Goal: Task Accomplishment & Management: Manage account settings

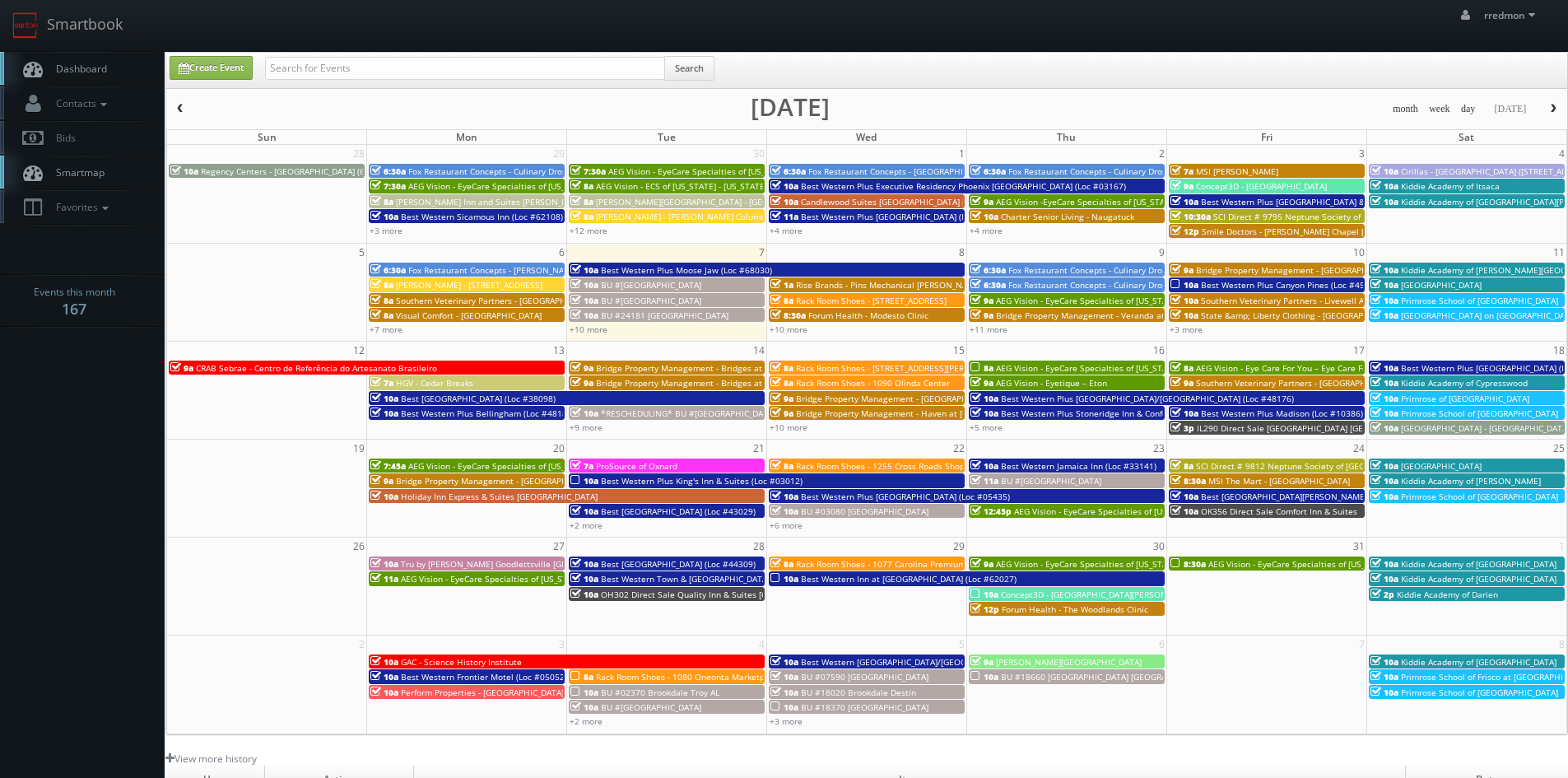
click at [70, 73] on span "Dashboard" at bounding box center [77, 69] width 60 height 14
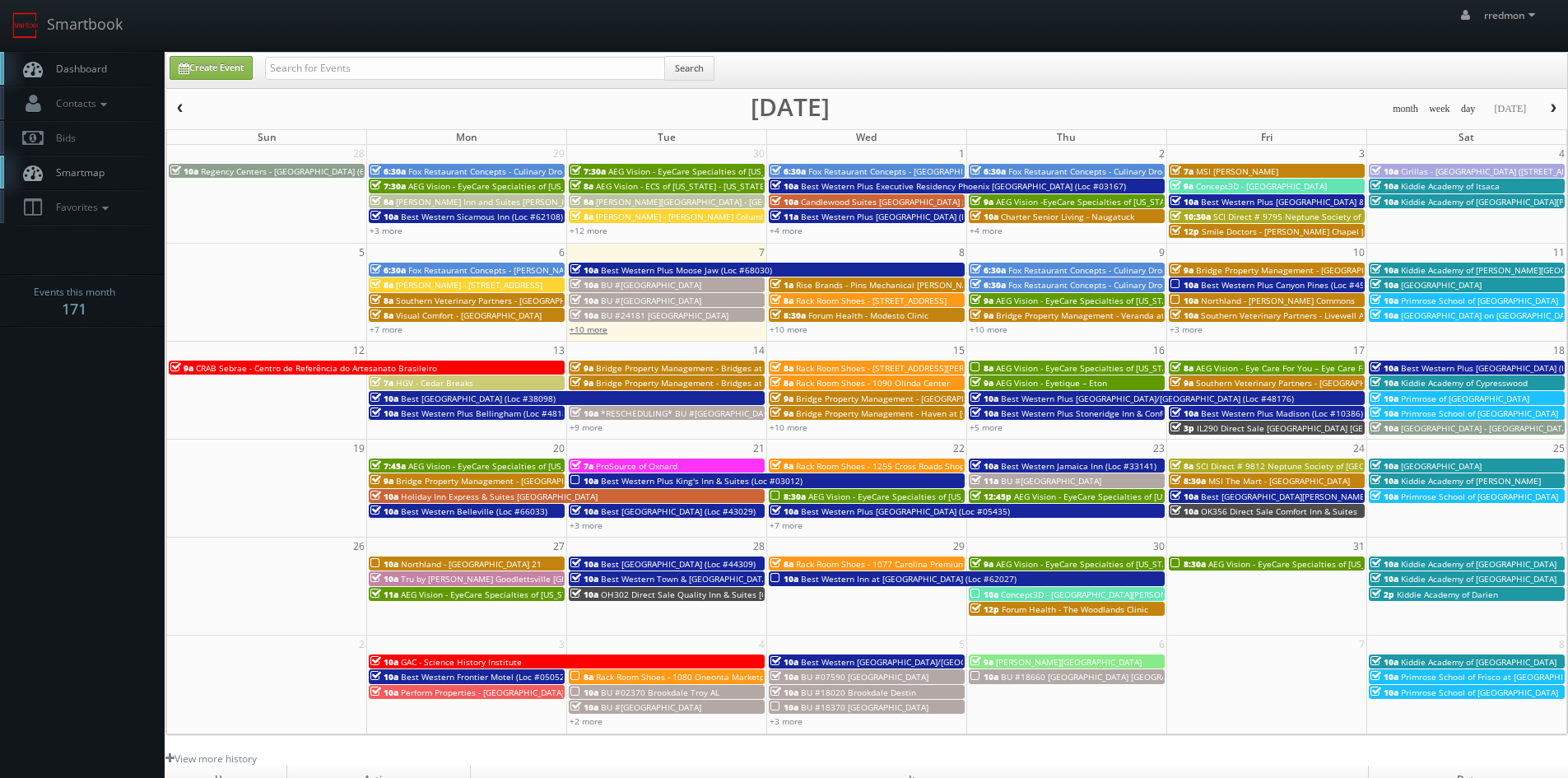
click at [604, 326] on link "+10 more" at bounding box center [588, 330] width 38 height 12
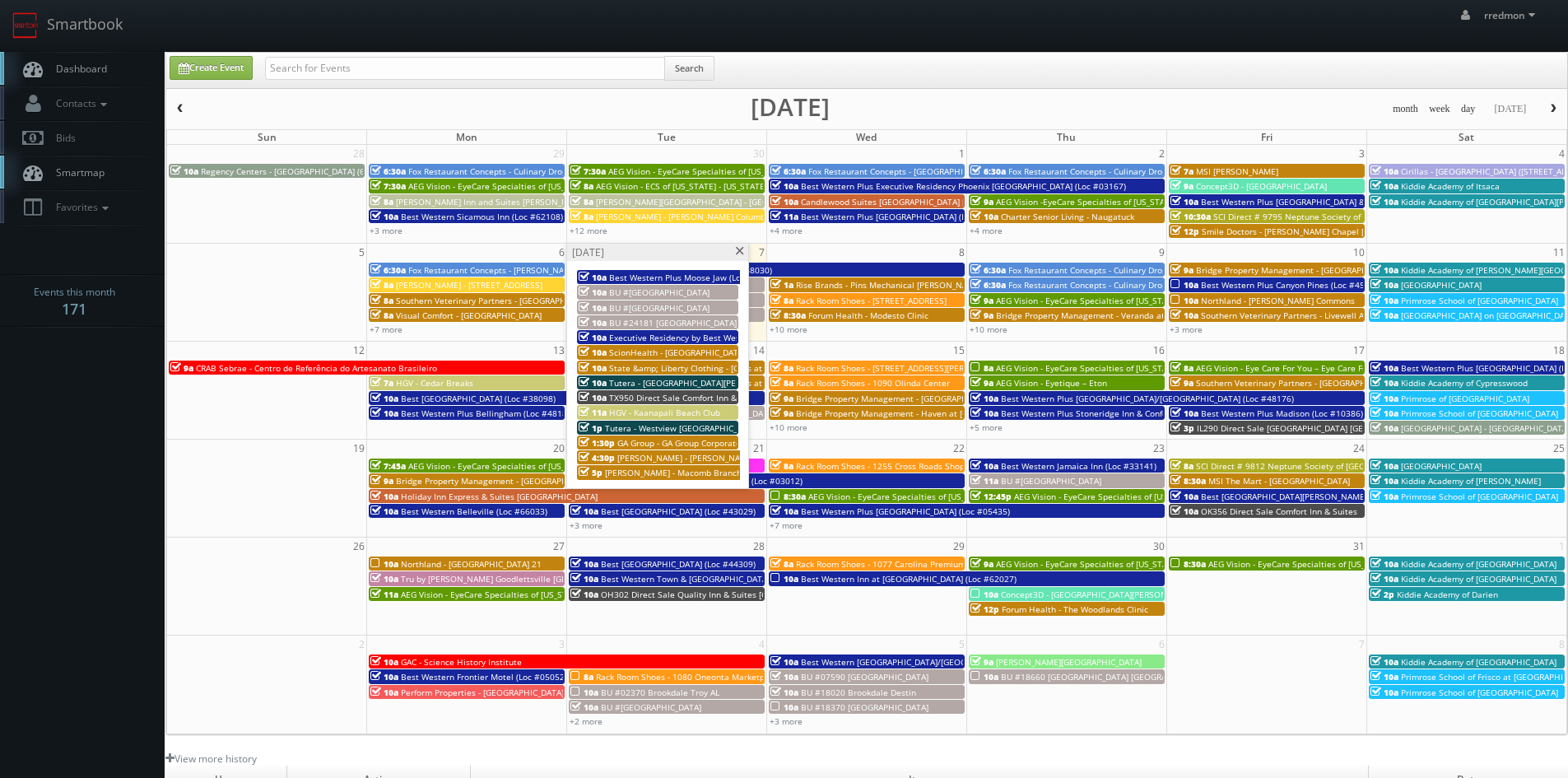
click at [738, 252] on span at bounding box center [739, 251] width 11 height 9
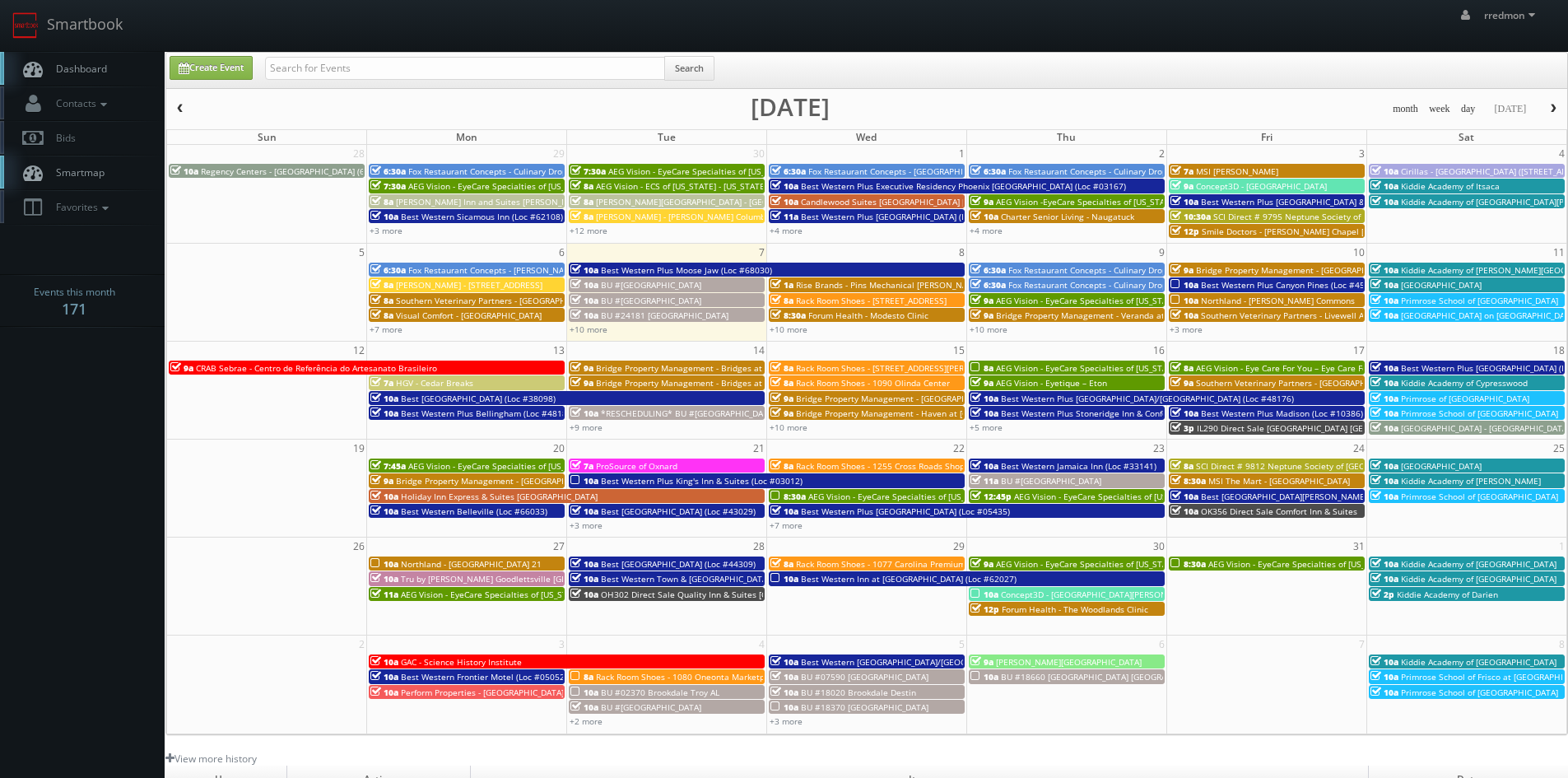
click at [603, 335] on div "+10 more" at bounding box center [668, 329] width 200 height 14
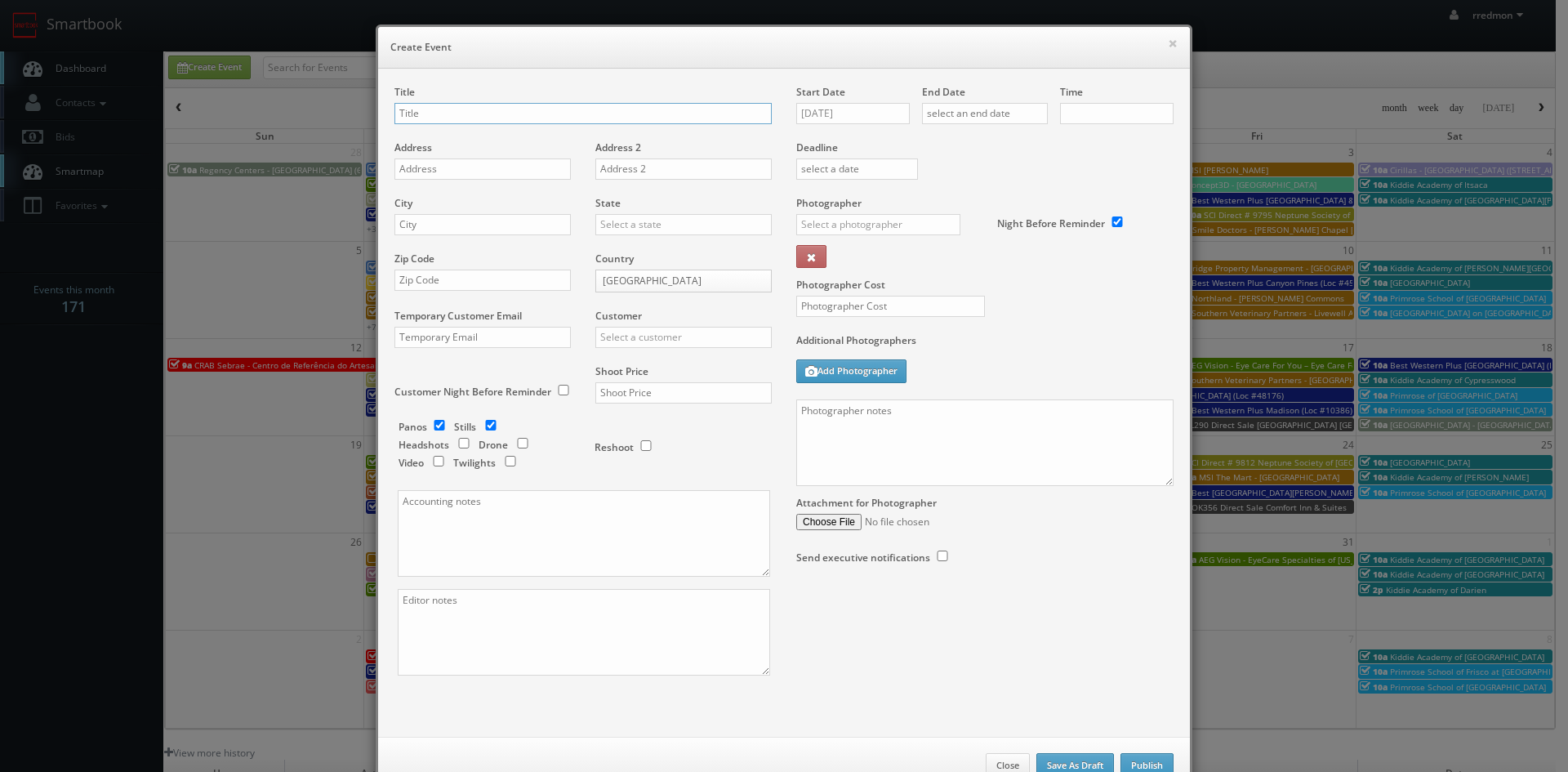
checkbox input "true"
type input "10:00am"
checkbox input "true"
click at [1168, 46] on button "×" at bounding box center [1173, 44] width 10 height 12
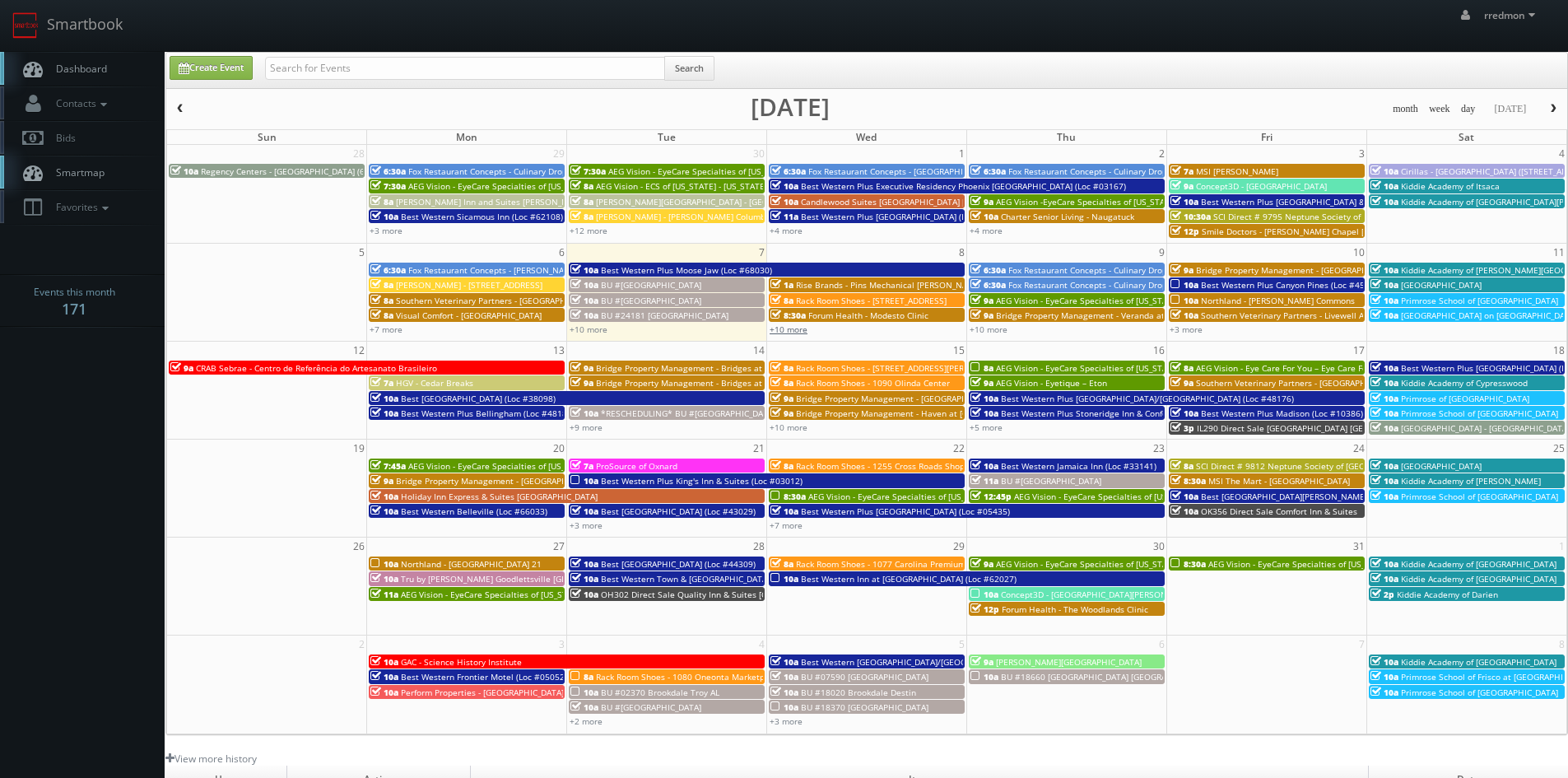
click at [788, 333] on link "+10 more" at bounding box center [788, 330] width 38 height 12
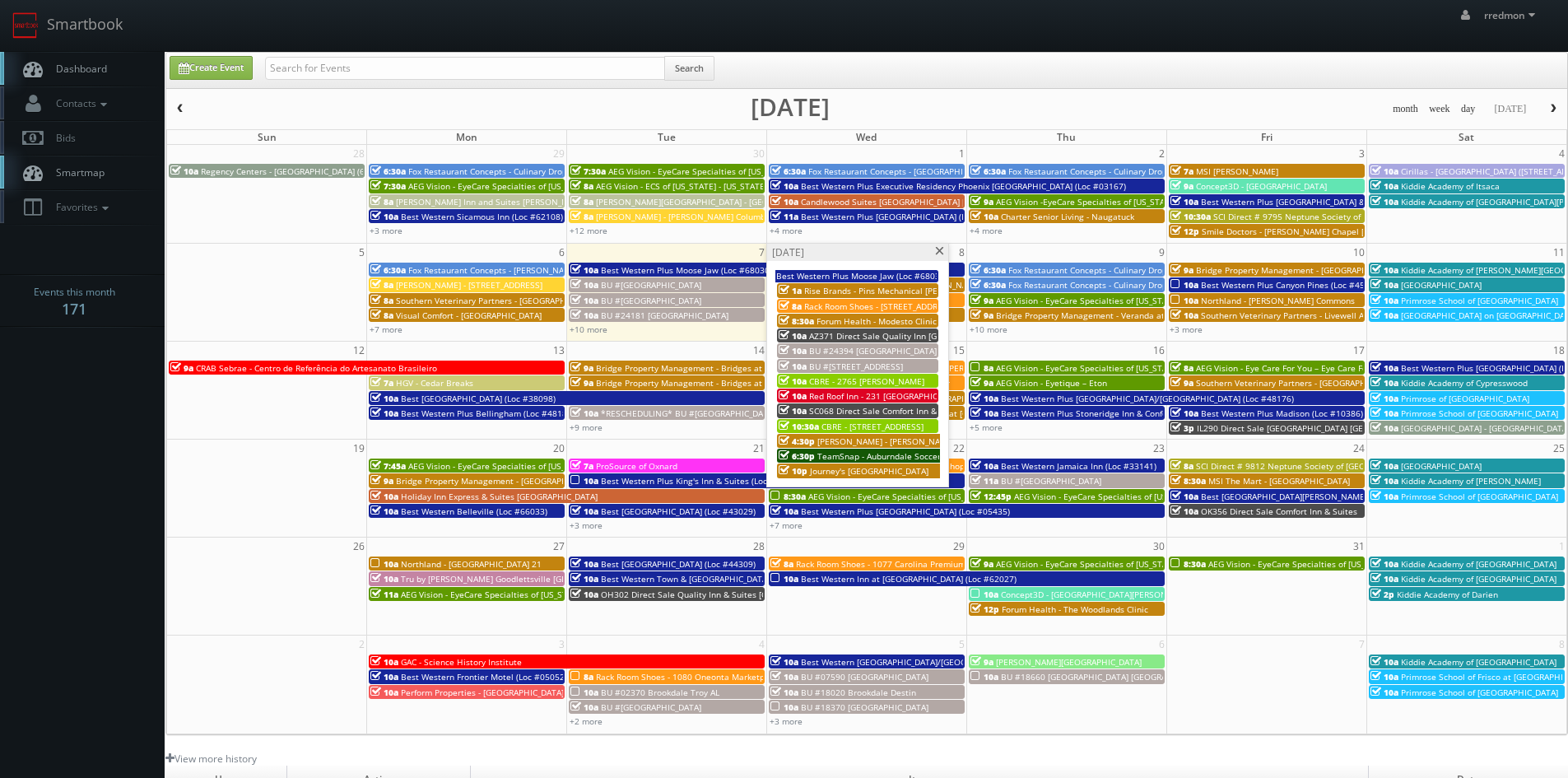
click at [937, 251] on span at bounding box center [940, 251] width 11 height 9
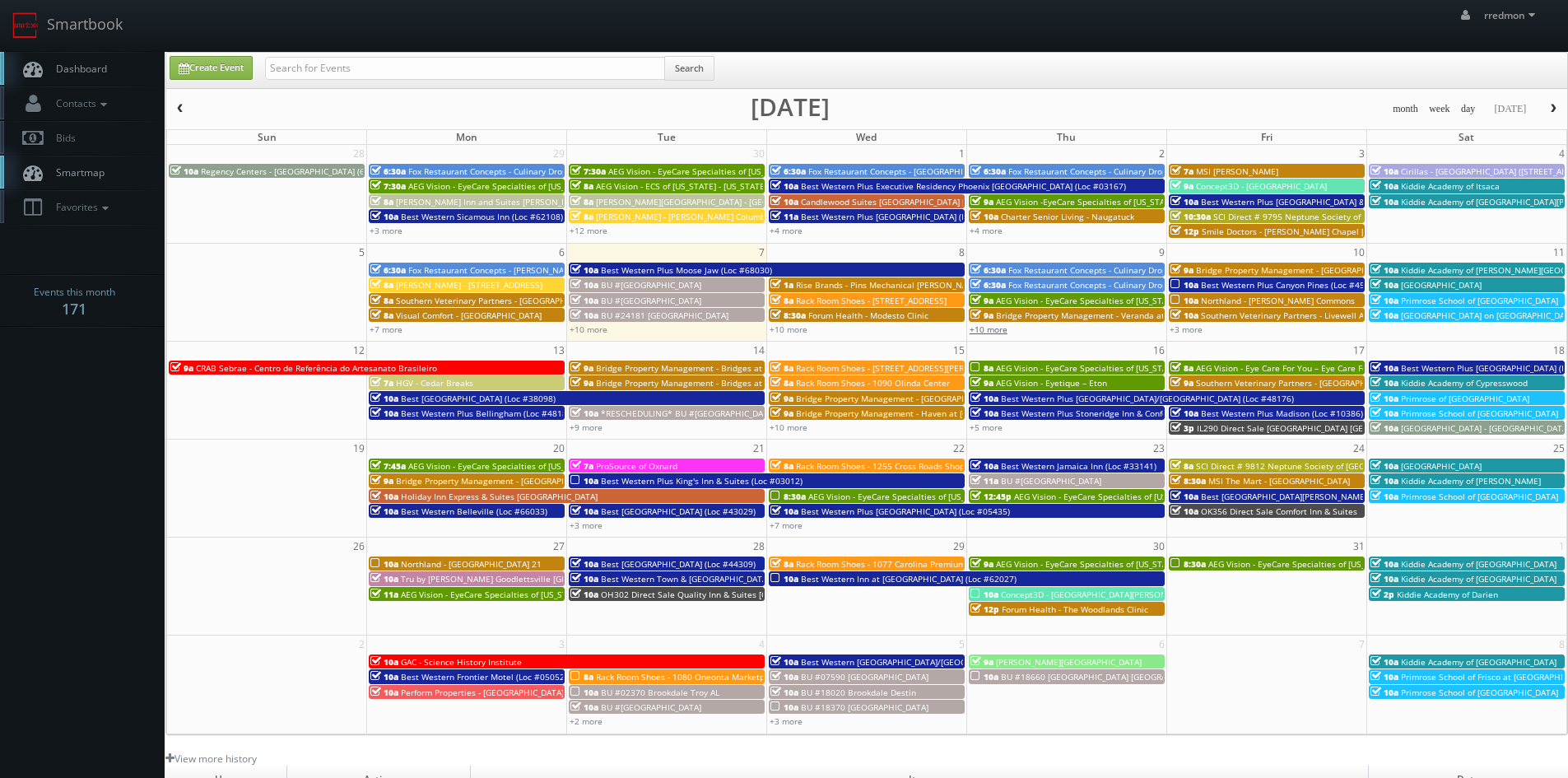
click at [989, 332] on link "+10 more" at bounding box center [989, 330] width 38 height 12
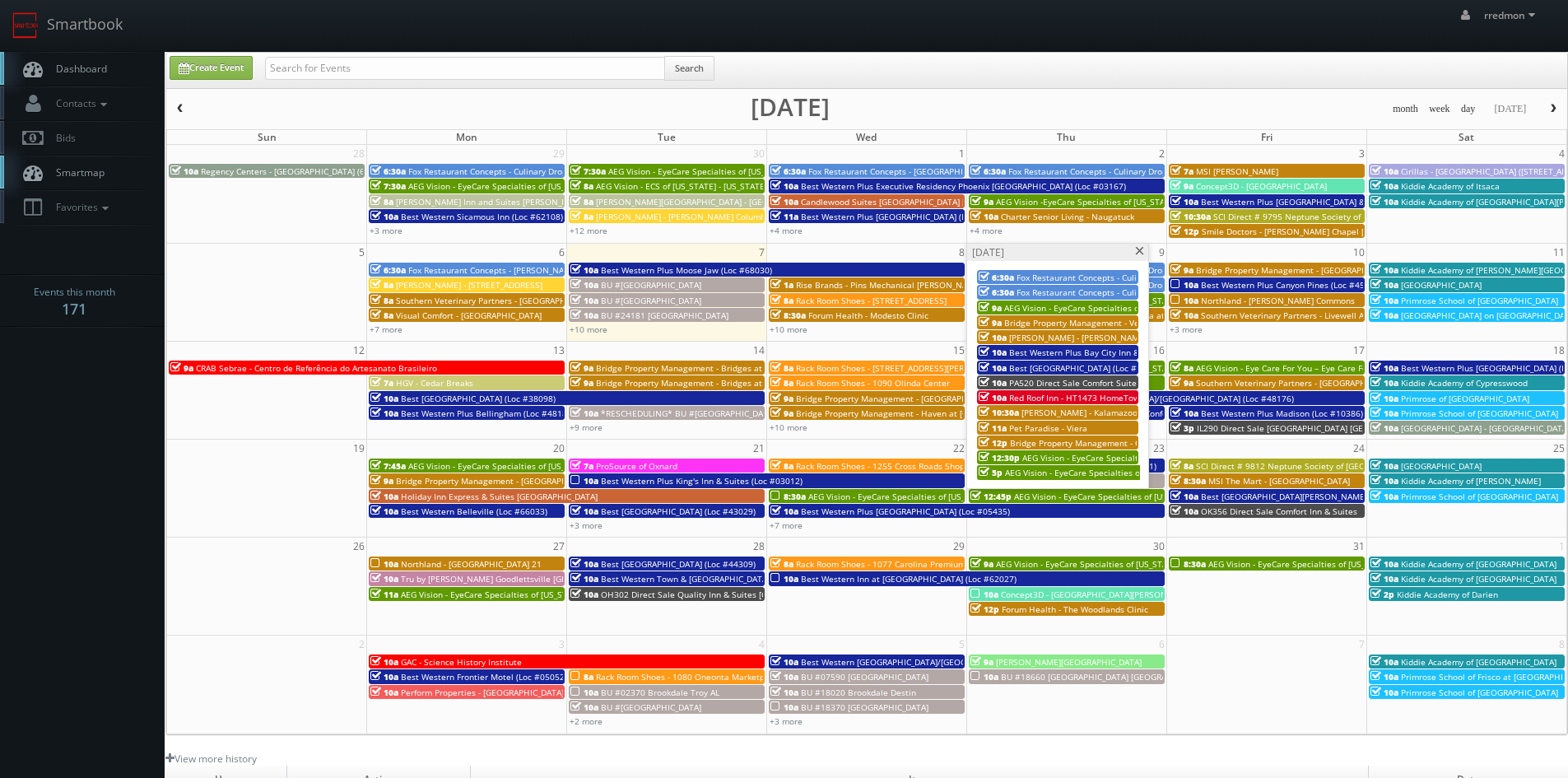
click at [1135, 252] on span at bounding box center [1139, 251] width 11 height 9
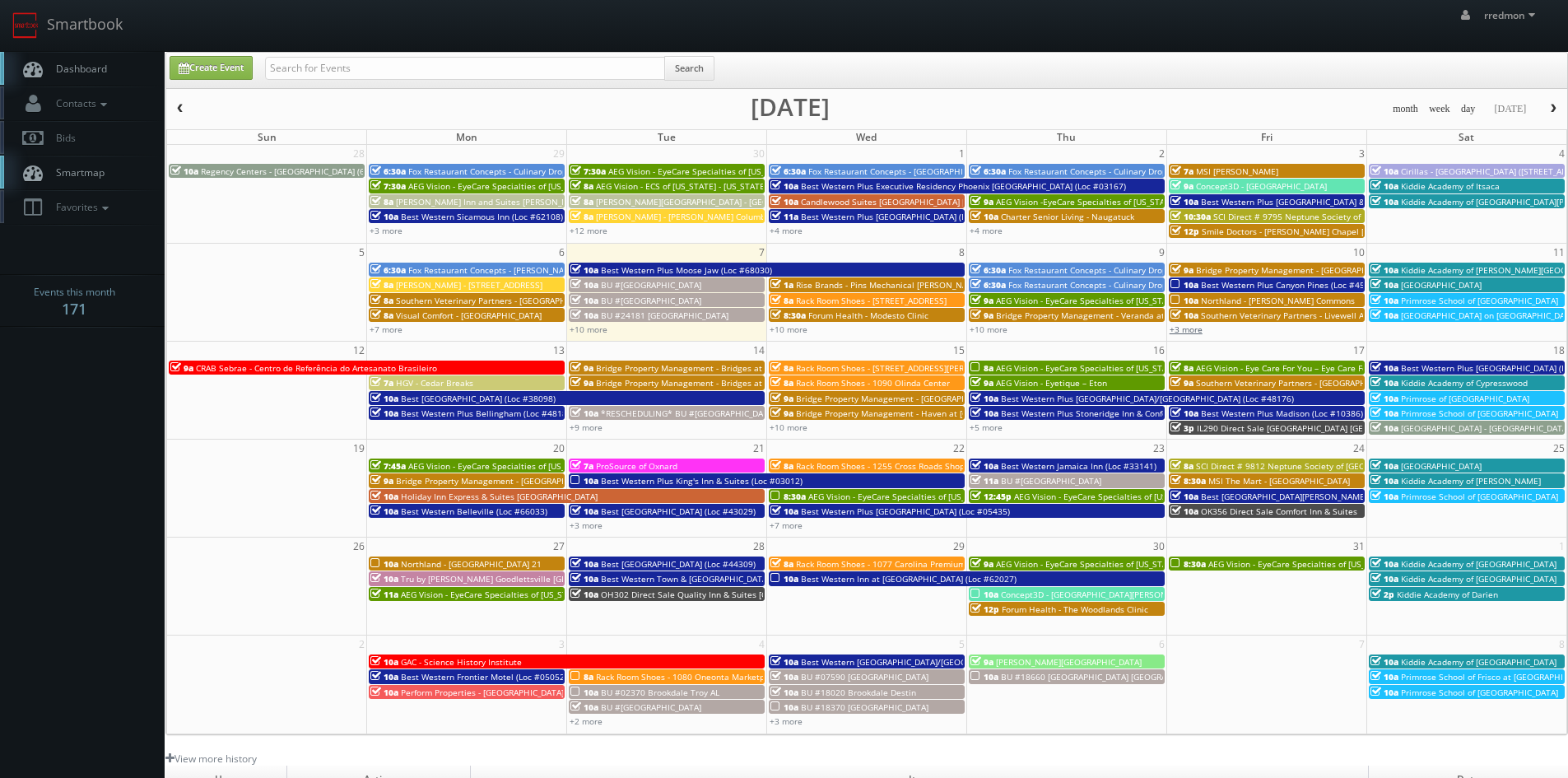
click at [1184, 332] on link "+3 more" at bounding box center [1186, 330] width 33 height 12
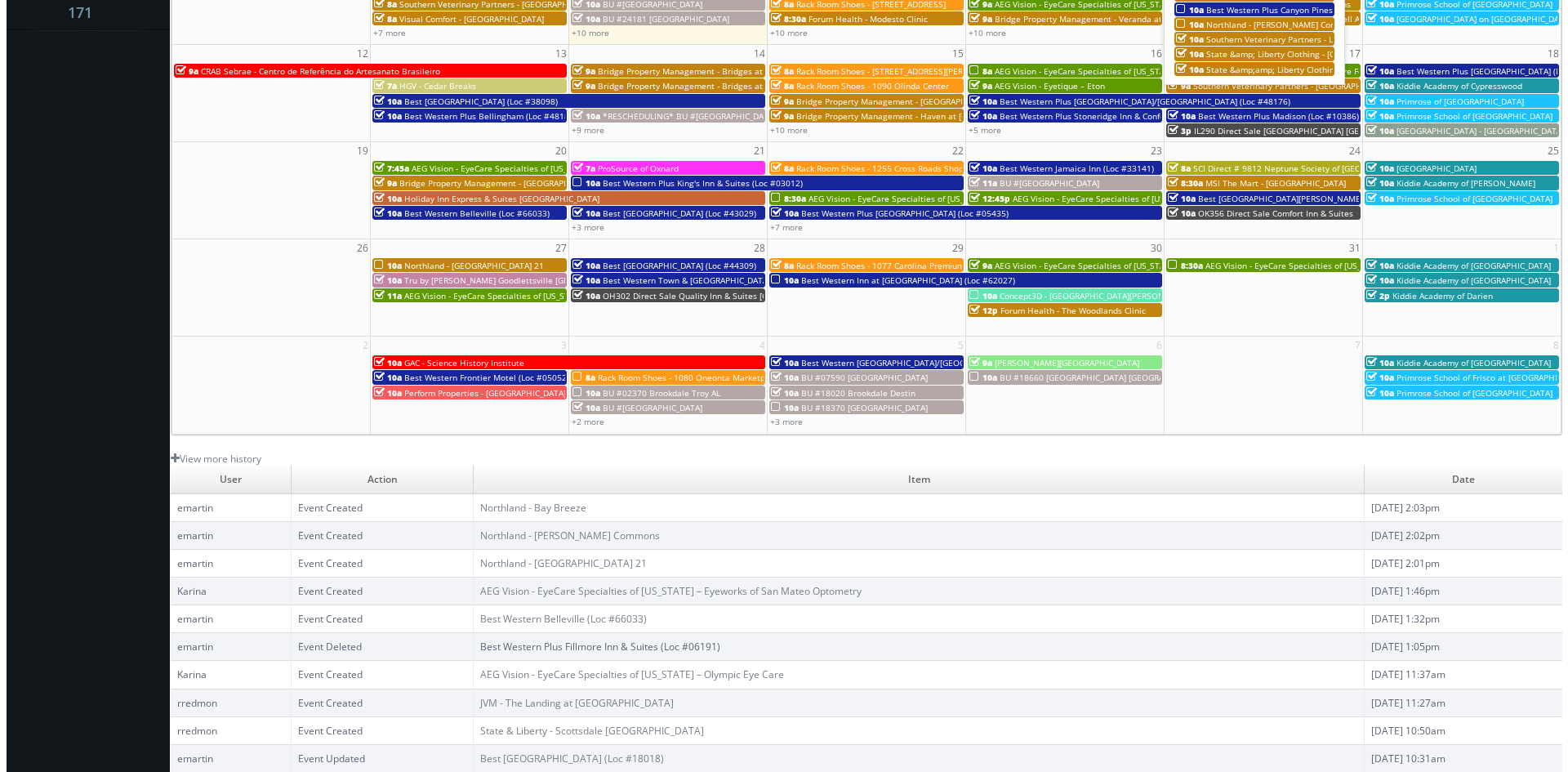
scroll to position [49, 0]
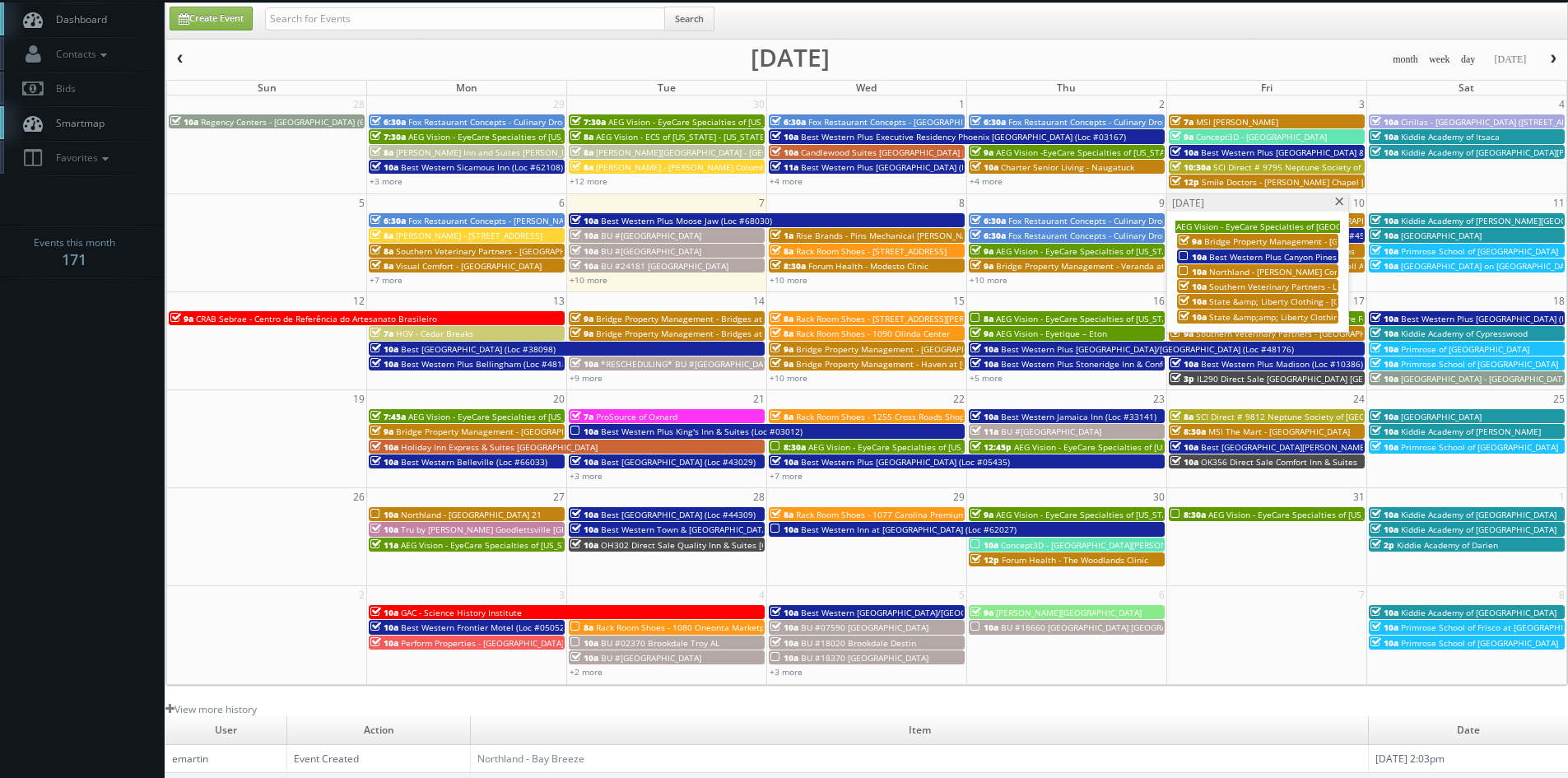
click at [1340, 203] on span at bounding box center [1339, 202] width 11 height 9
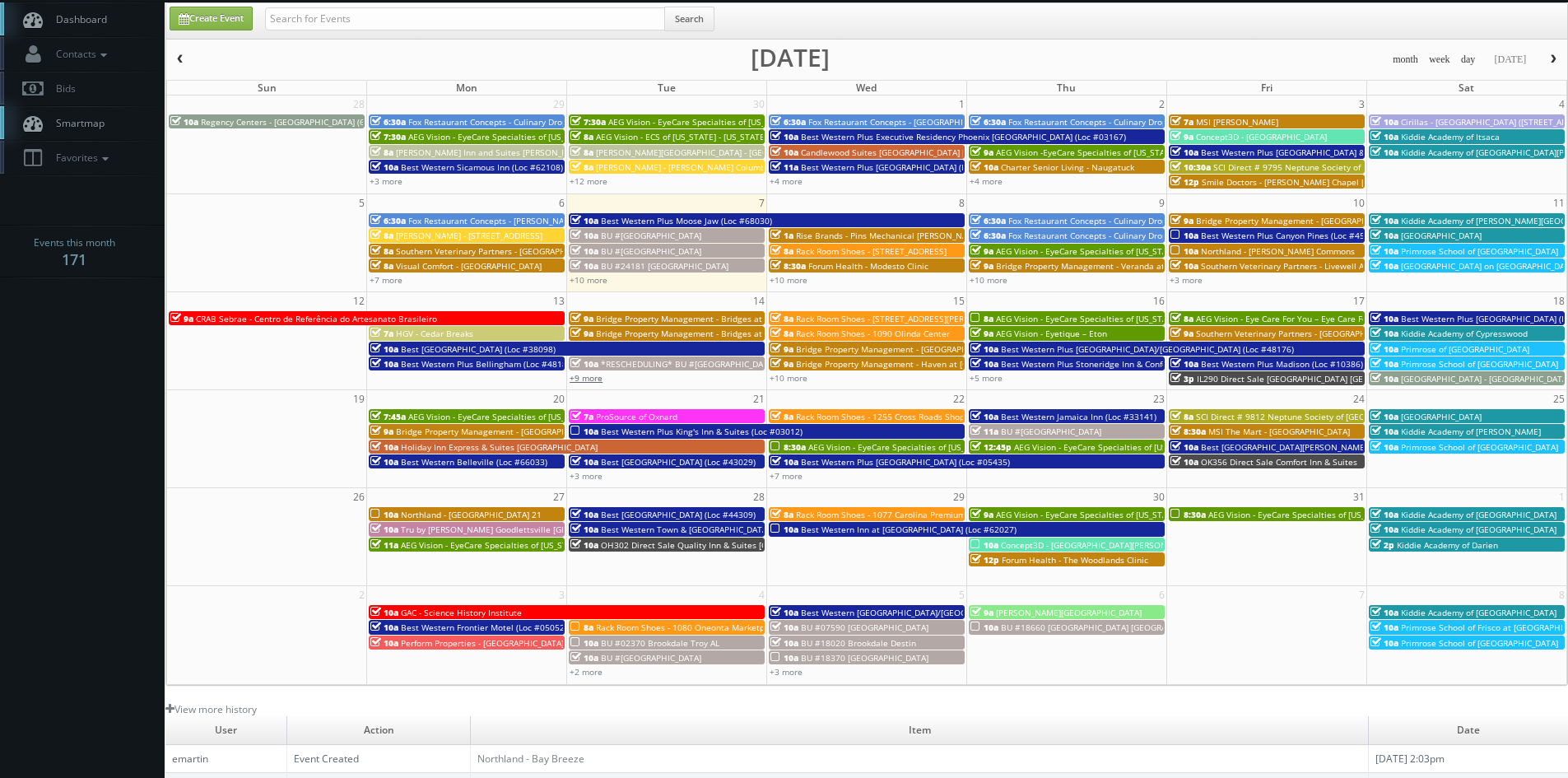
click at [587, 381] on link "+9 more" at bounding box center [586, 378] width 33 height 12
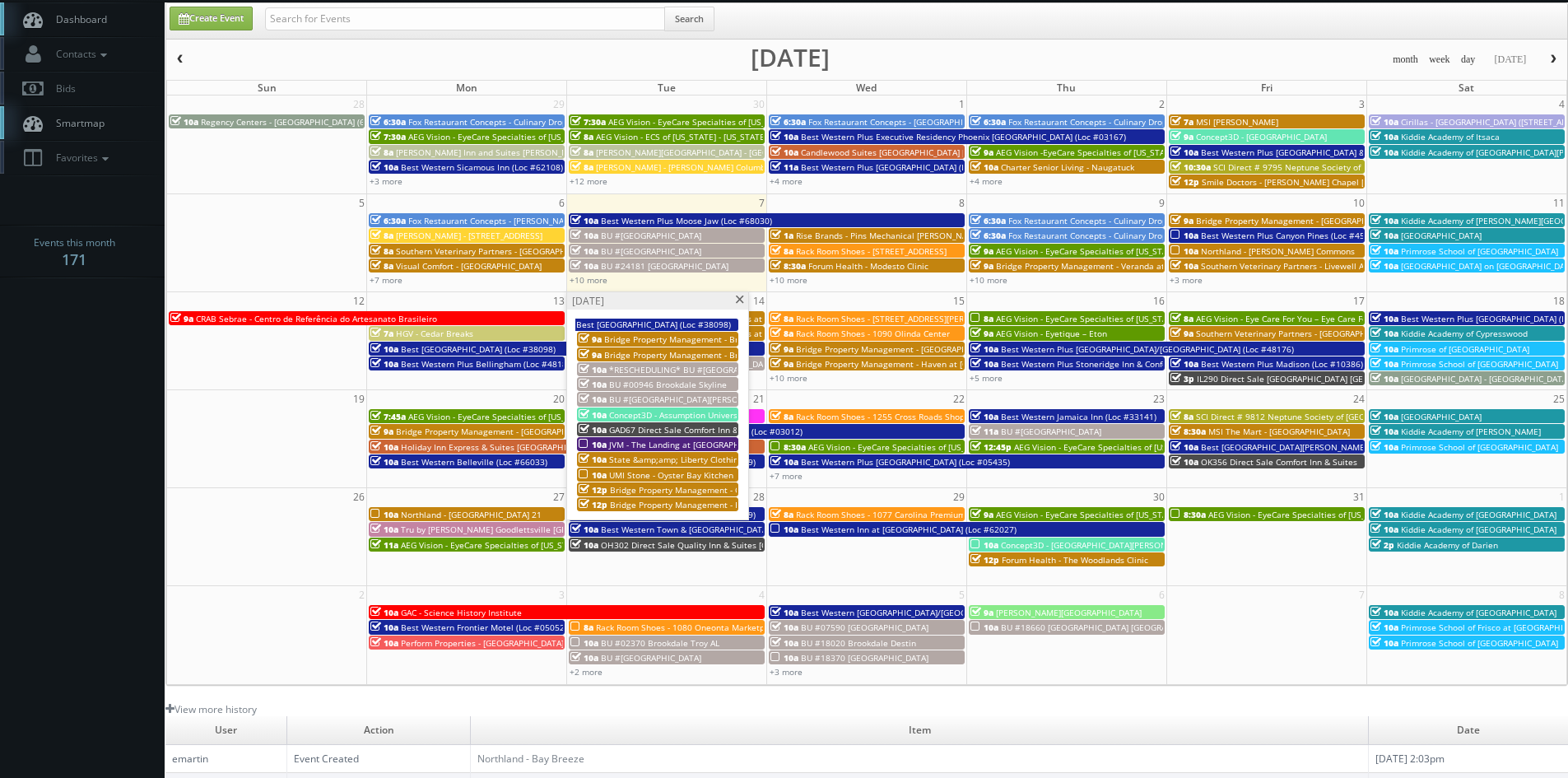
click at [742, 302] on span at bounding box center [739, 299] width 11 height 9
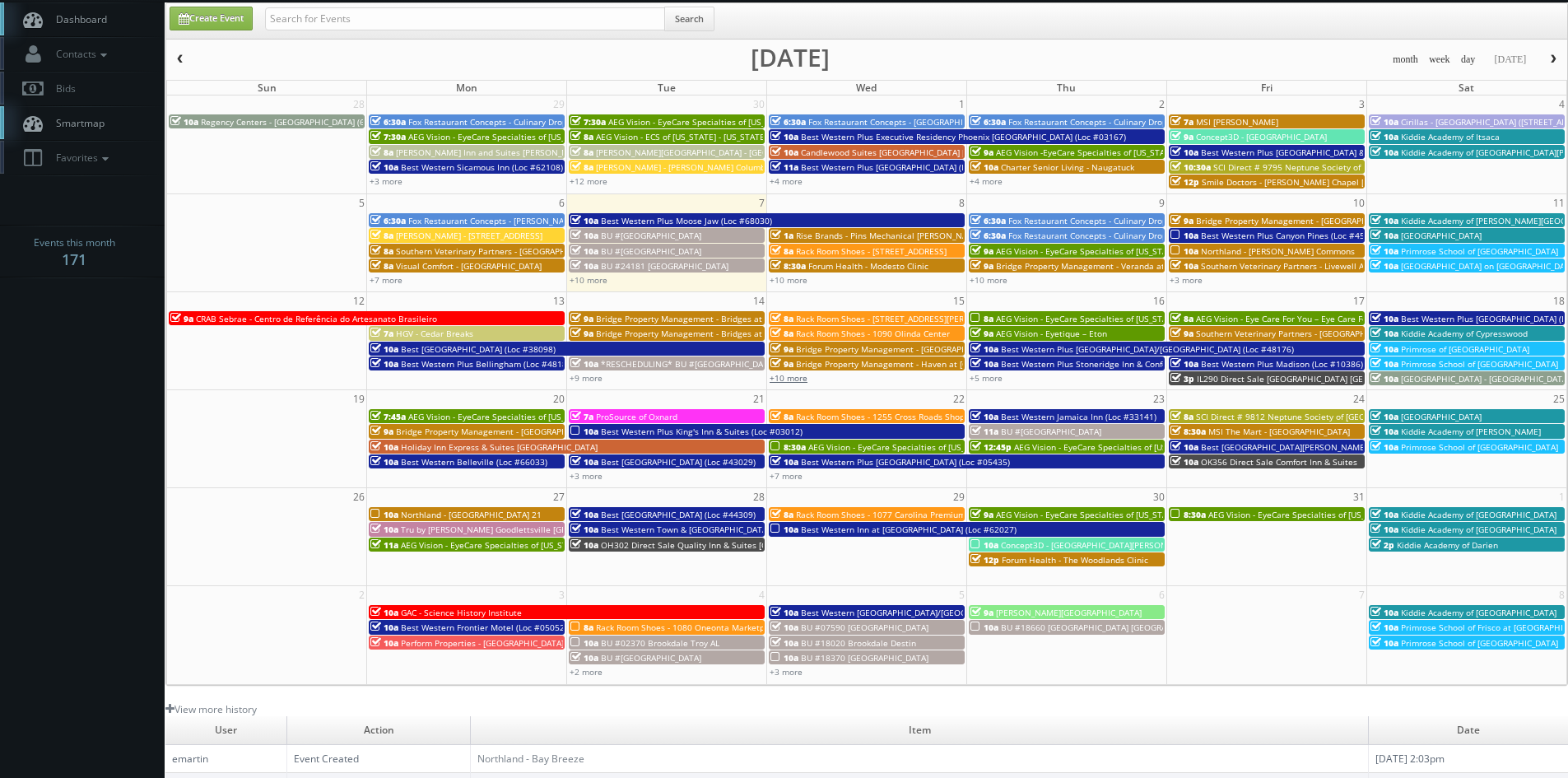
click at [790, 379] on link "+10 more" at bounding box center [788, 378] width 38 height 12
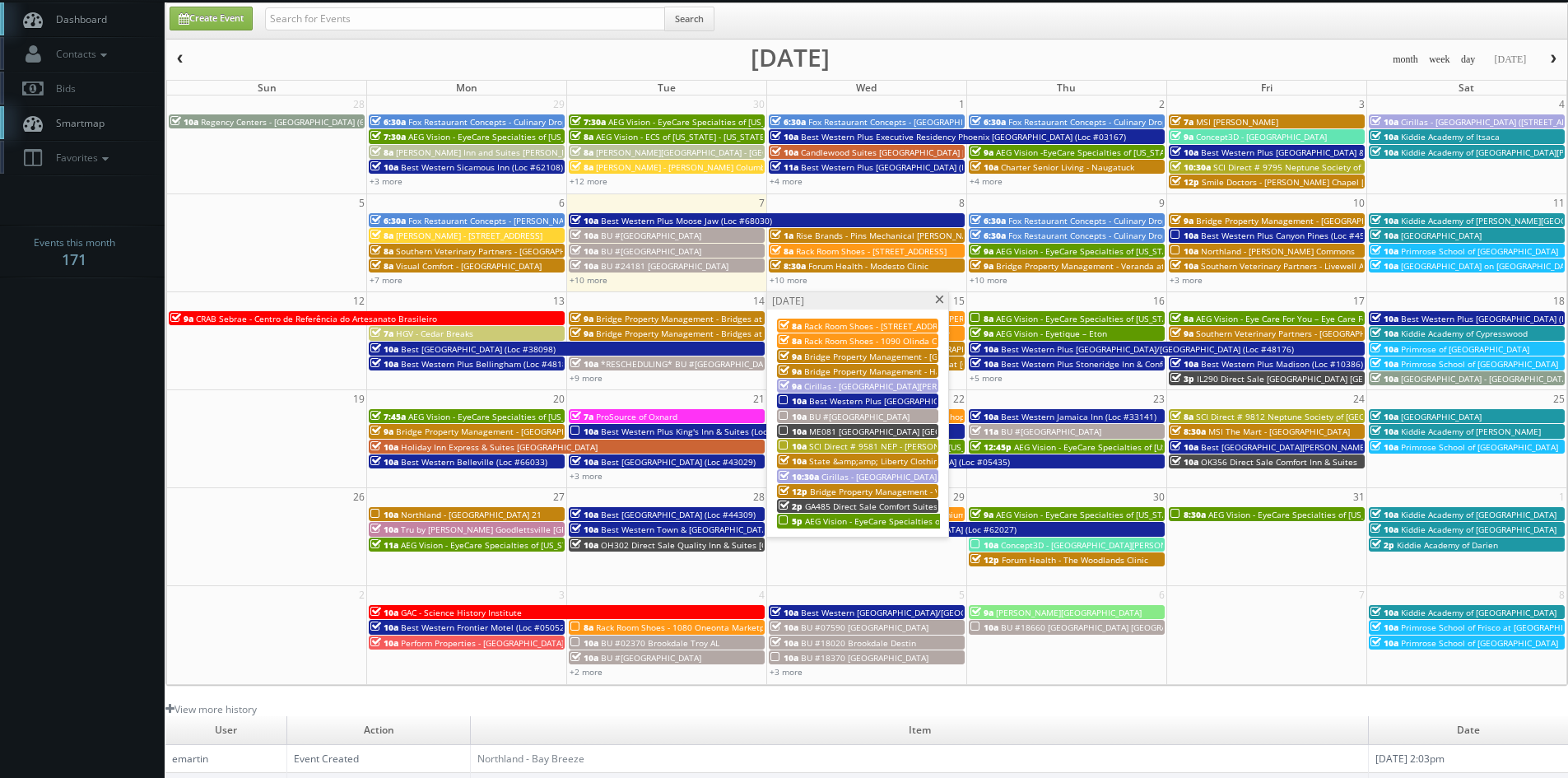
click at [896, 401] on span "Best Western Plus South Coast Inn (Loc #05521)" at bounding box center [914, 401] width 209 height 12
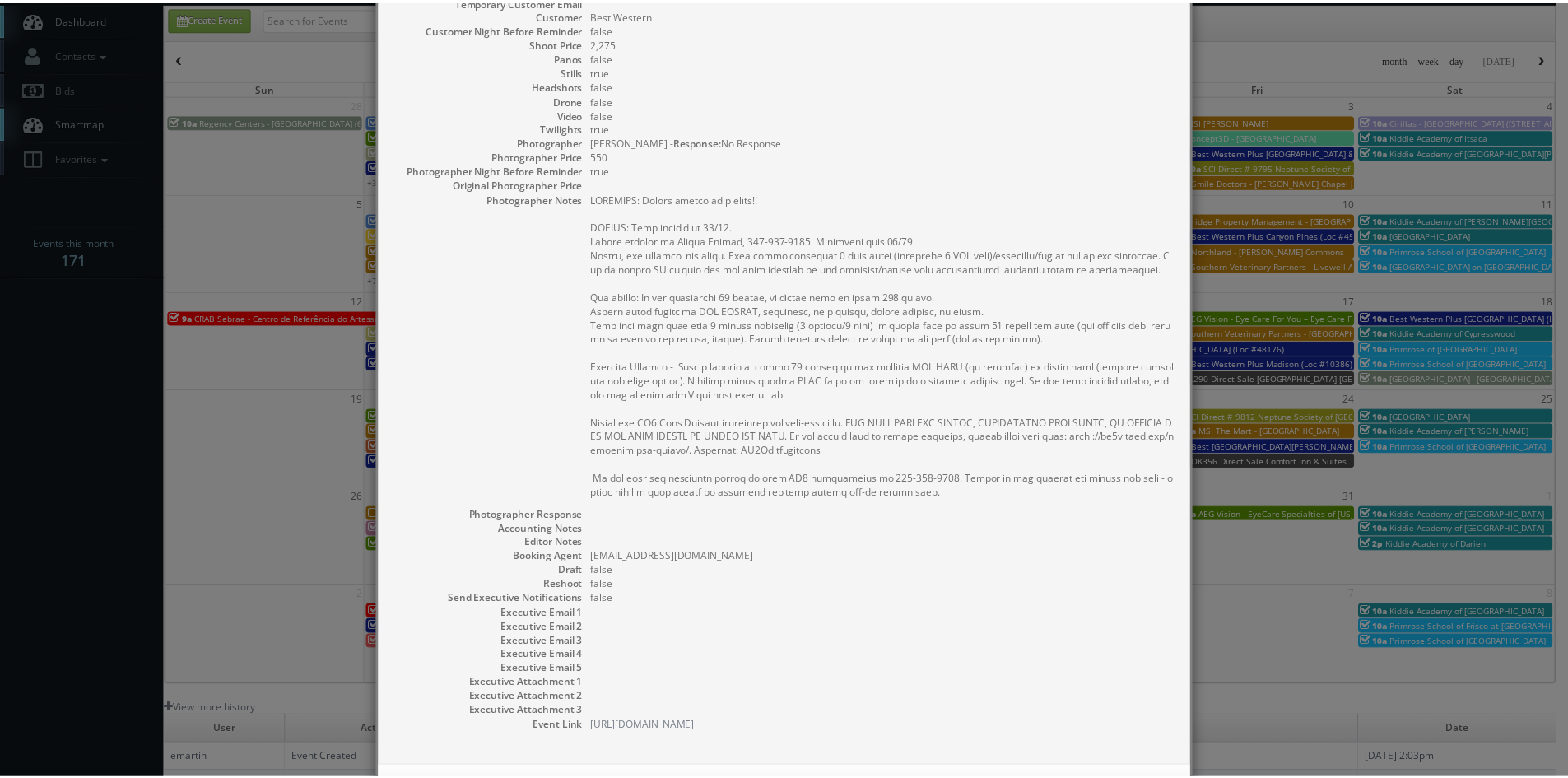
scroll to position [319, 0]
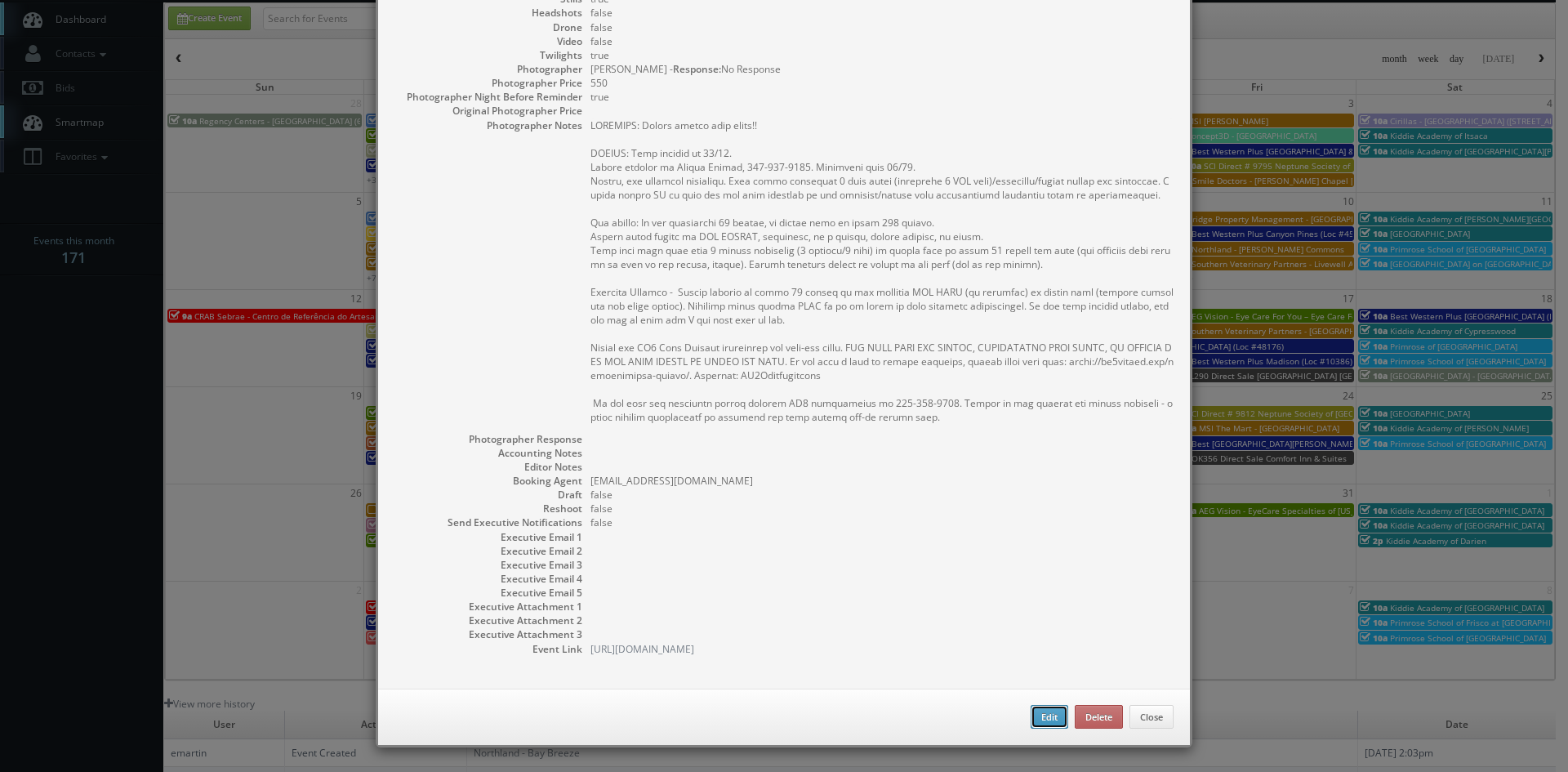
click at [1046, 715] on button "Edit" at bounding box center [1049, 717] width 38 height 24
type input "Best Western Plus South Coast Inn (Loc #05521)"
type input "5620 Calle Real"
type input "Goleta"
type input "93117"
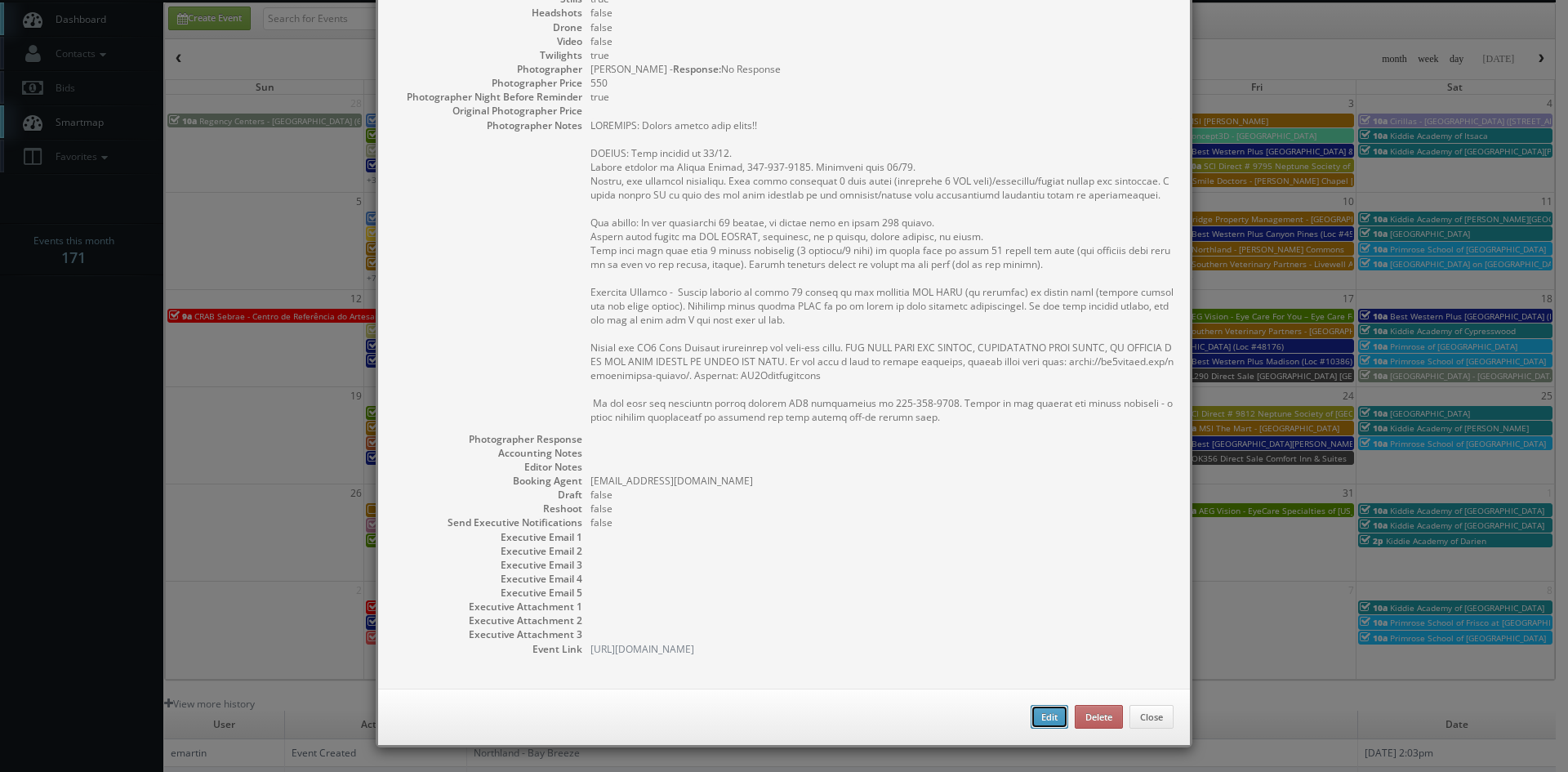
type input "2,275"
checkbox input "true"
type input "10/15/2025"
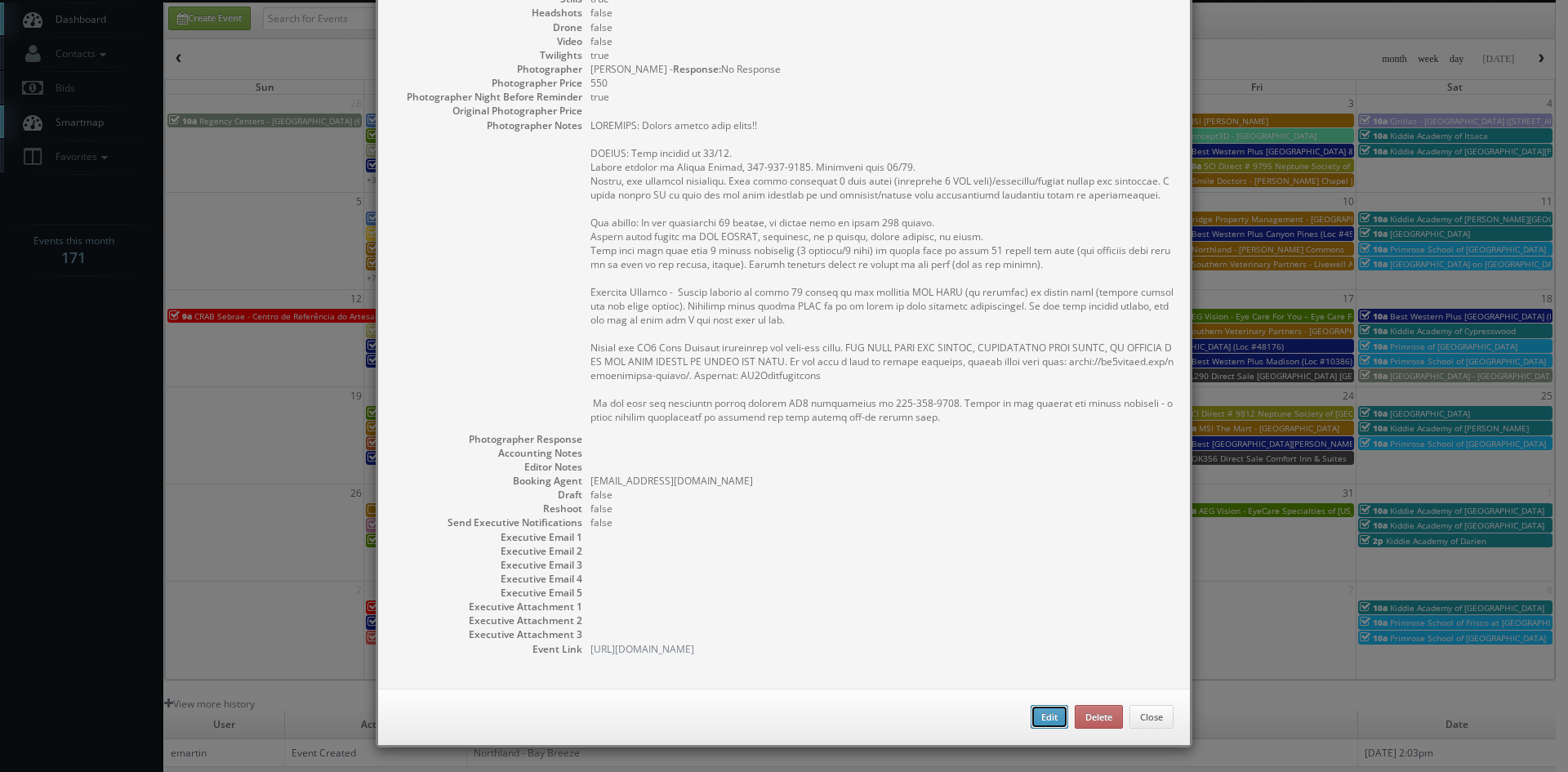
type input "10:00am"
checkbox input "true"
type textarea "REMINDER: Please accept this shoot!! UPDATE: Date changed to 10/15. Onsite cont…"
select select "California"
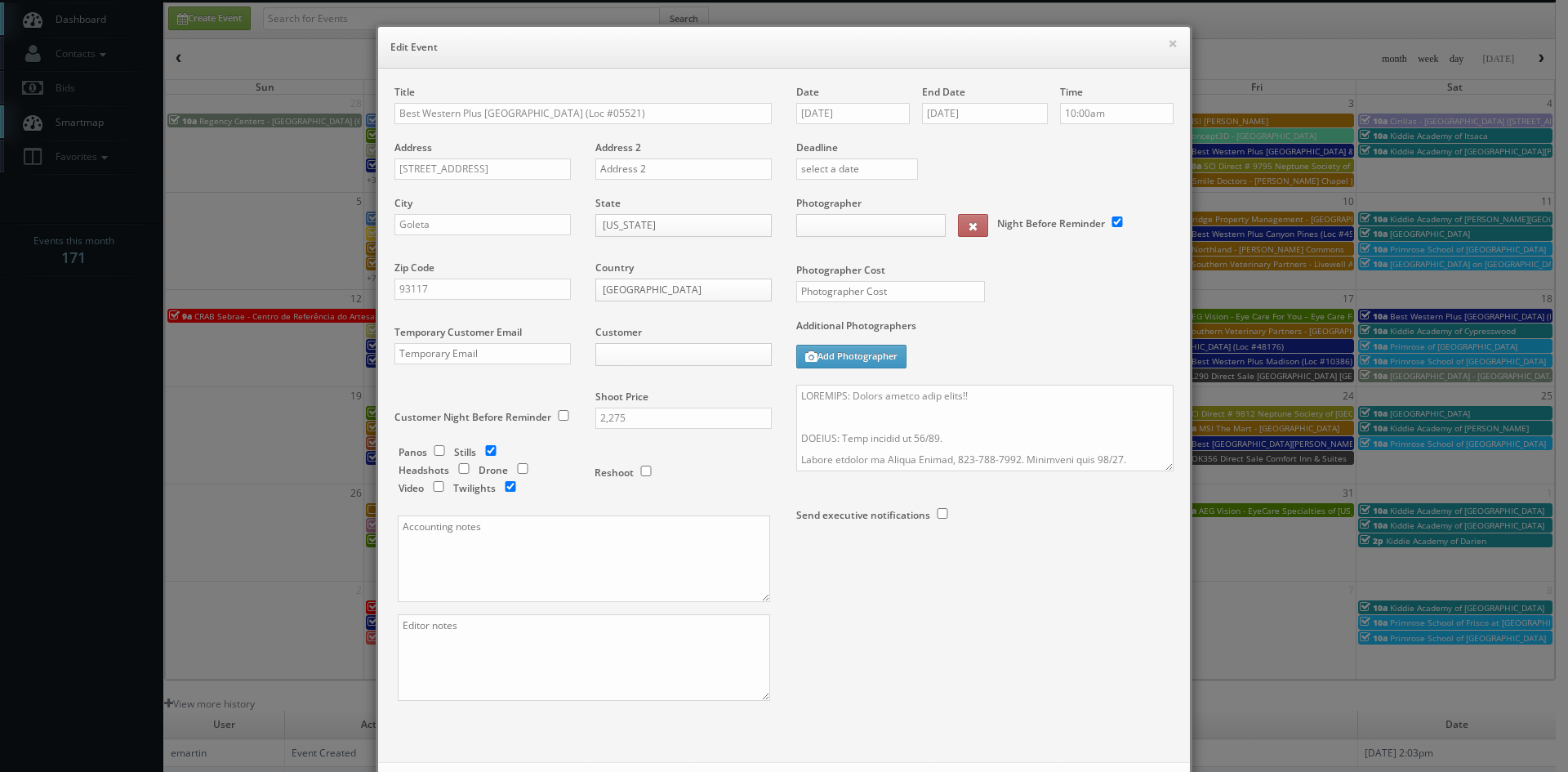
type input "2,275"
type input "550"
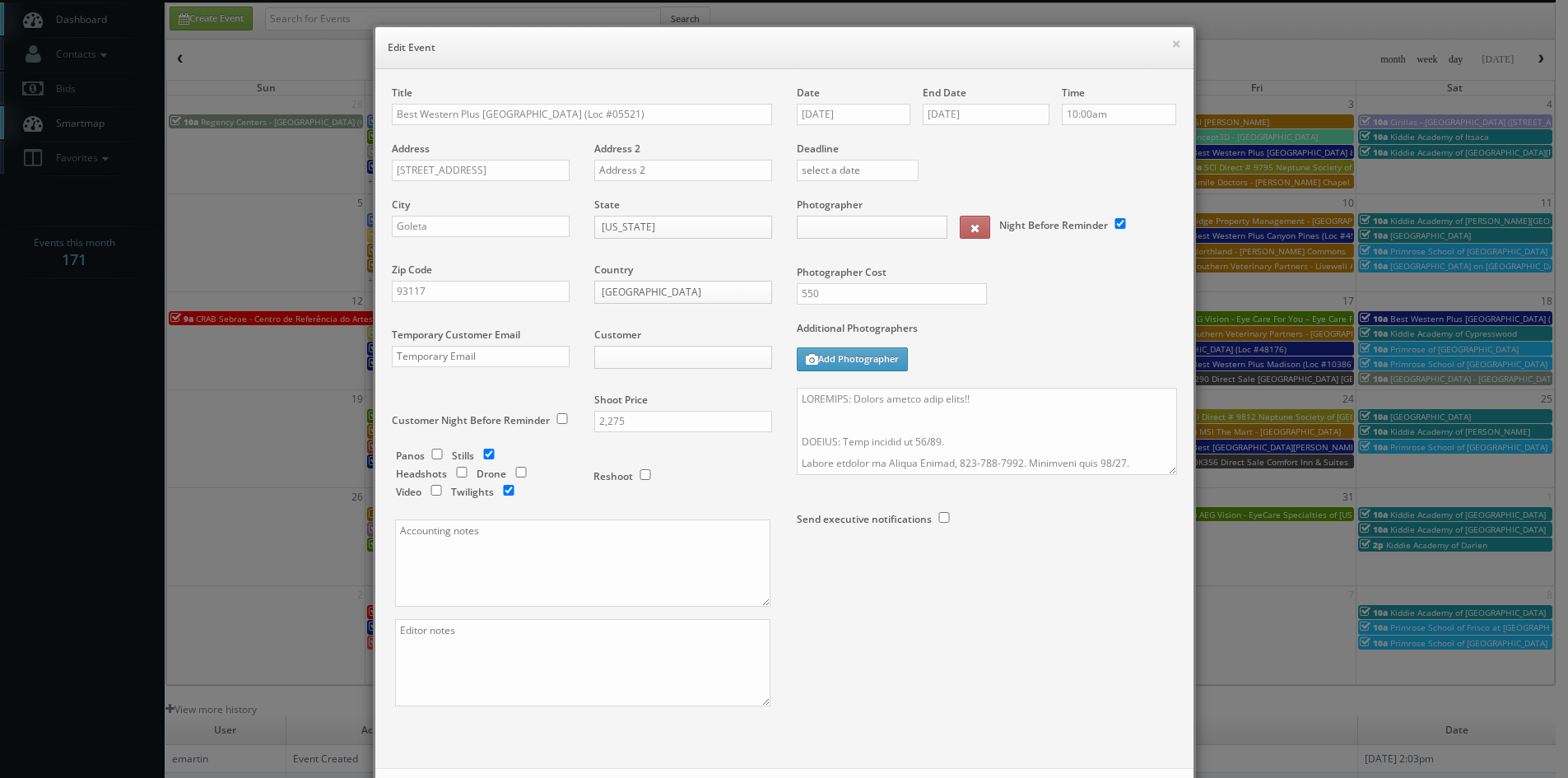
select select "fake55@mg.cs3calendar.com"
select select "lizzshots@gmail.com"
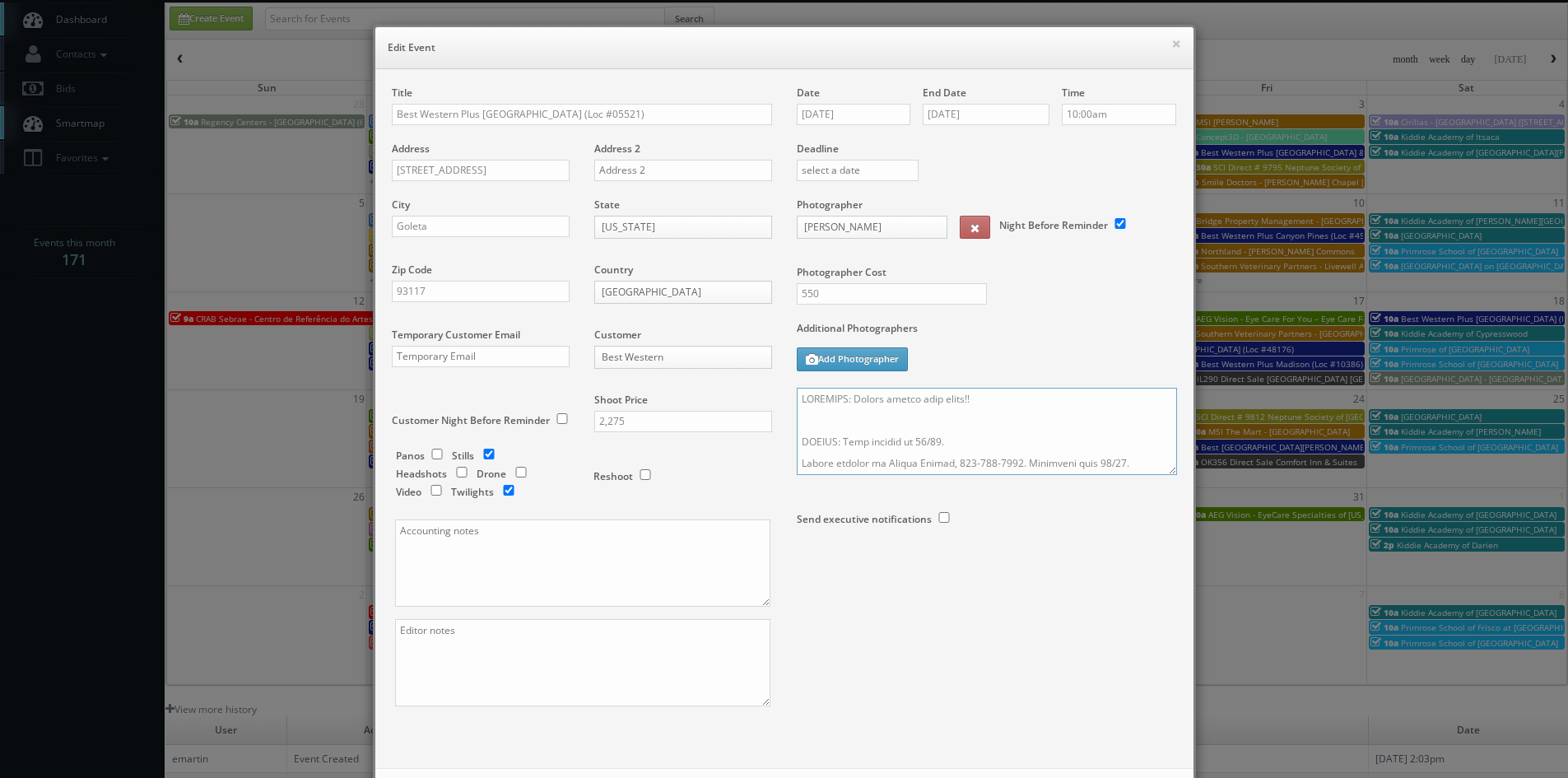
click at [995, 402] on textarea at bounding box center [987, 431] width 381 height 87
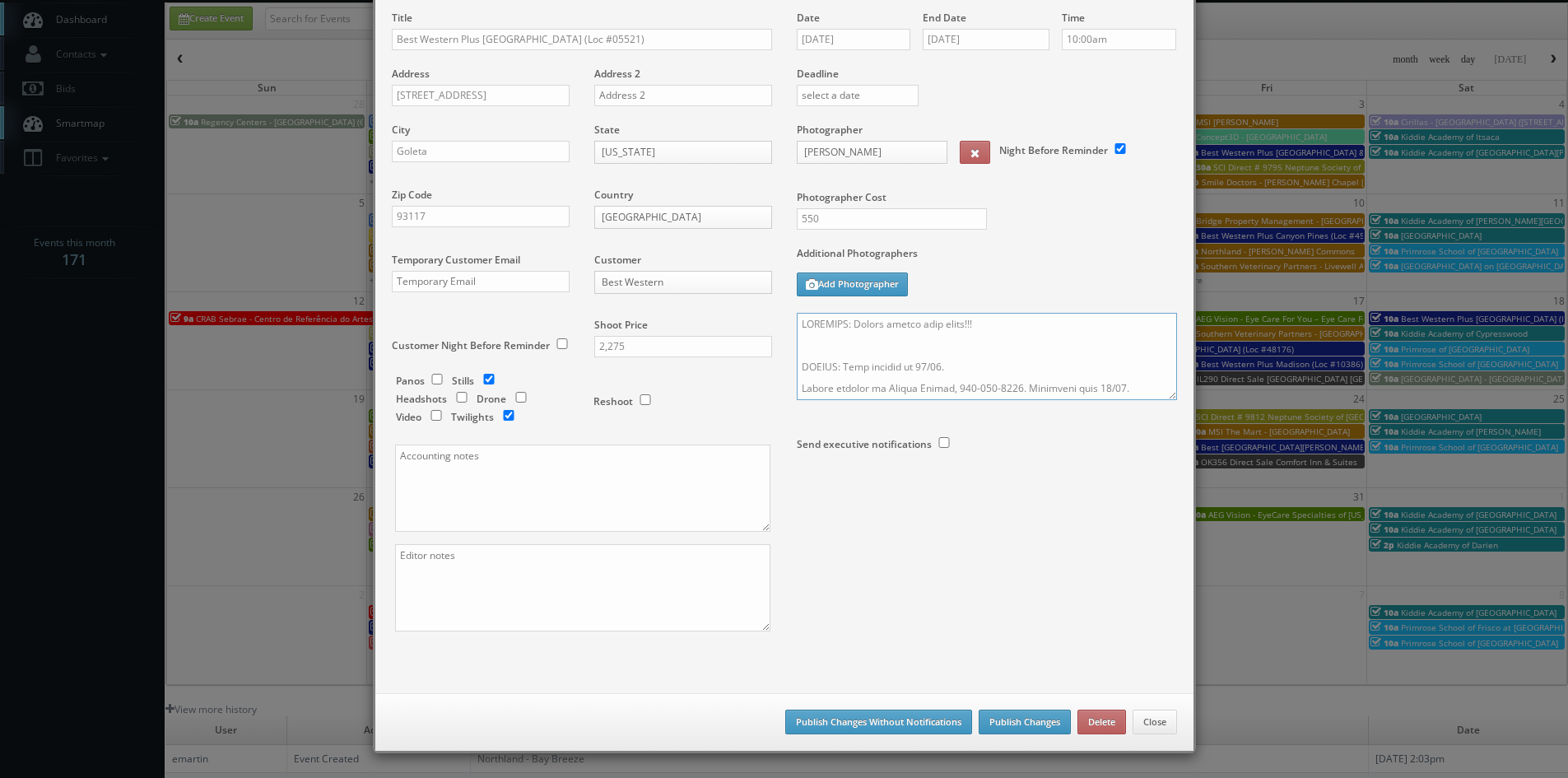
type textarea "REMINDER: Please accept this shoot!!! UPDATE: Date changed to 10/15. Onsite con…"
click at [1029, 717] on button "Publish Changes" at bounding box center [1025, 721] width 92 height 24
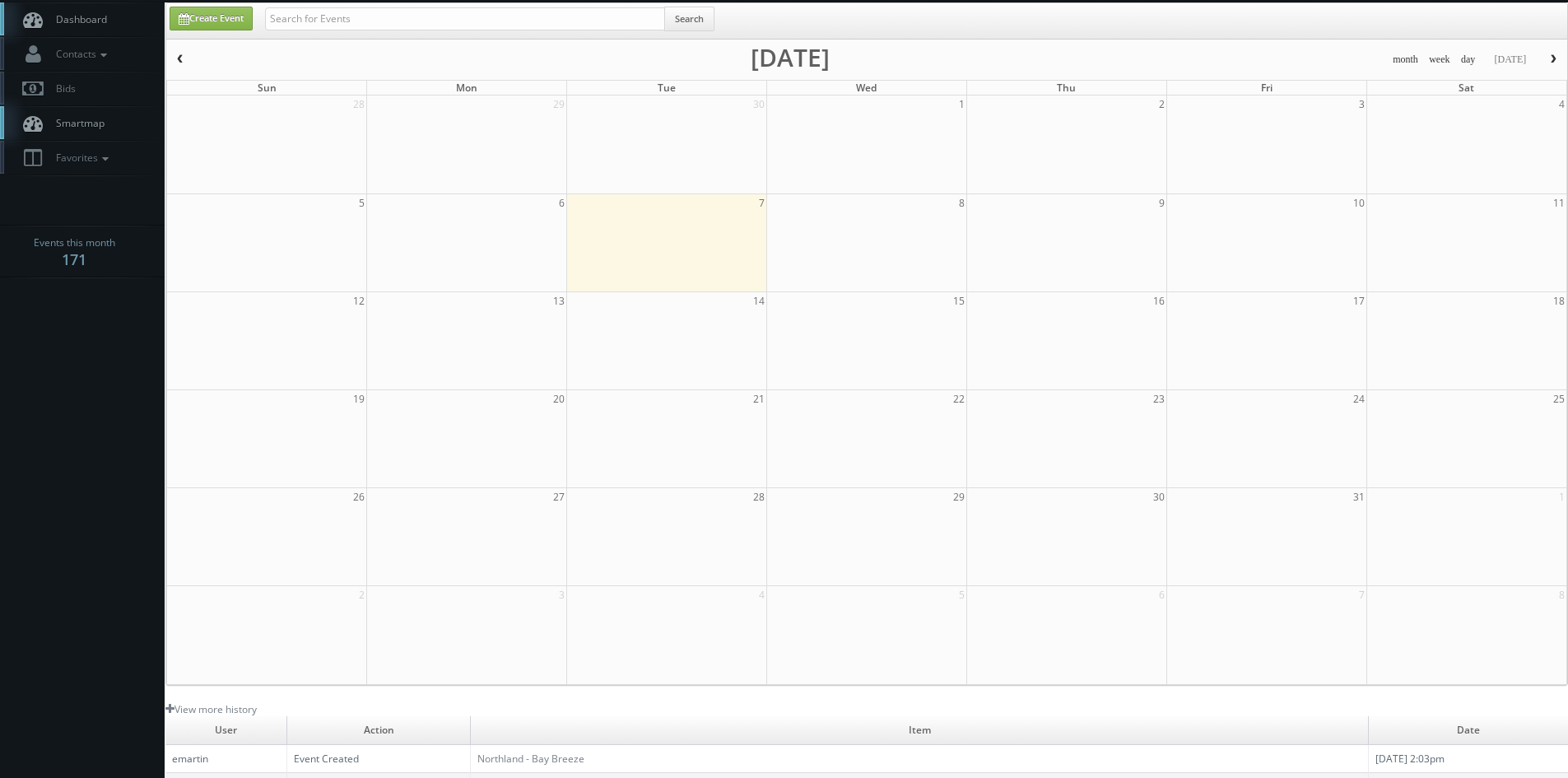
scroll to position [0, 0]
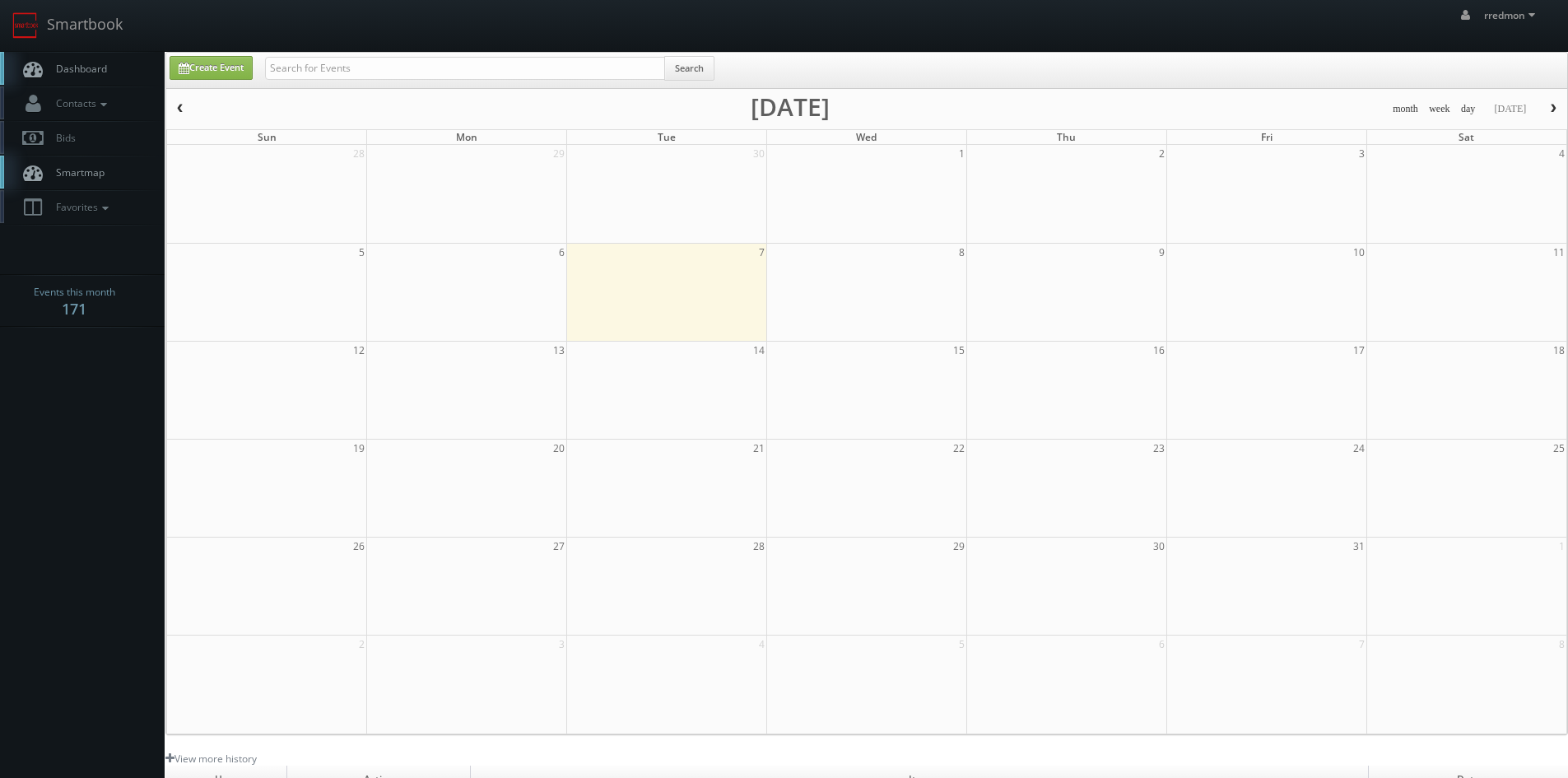
click at [91, 61] on link "Dashboard" at bounding box center [82, 69] width 164 height 33
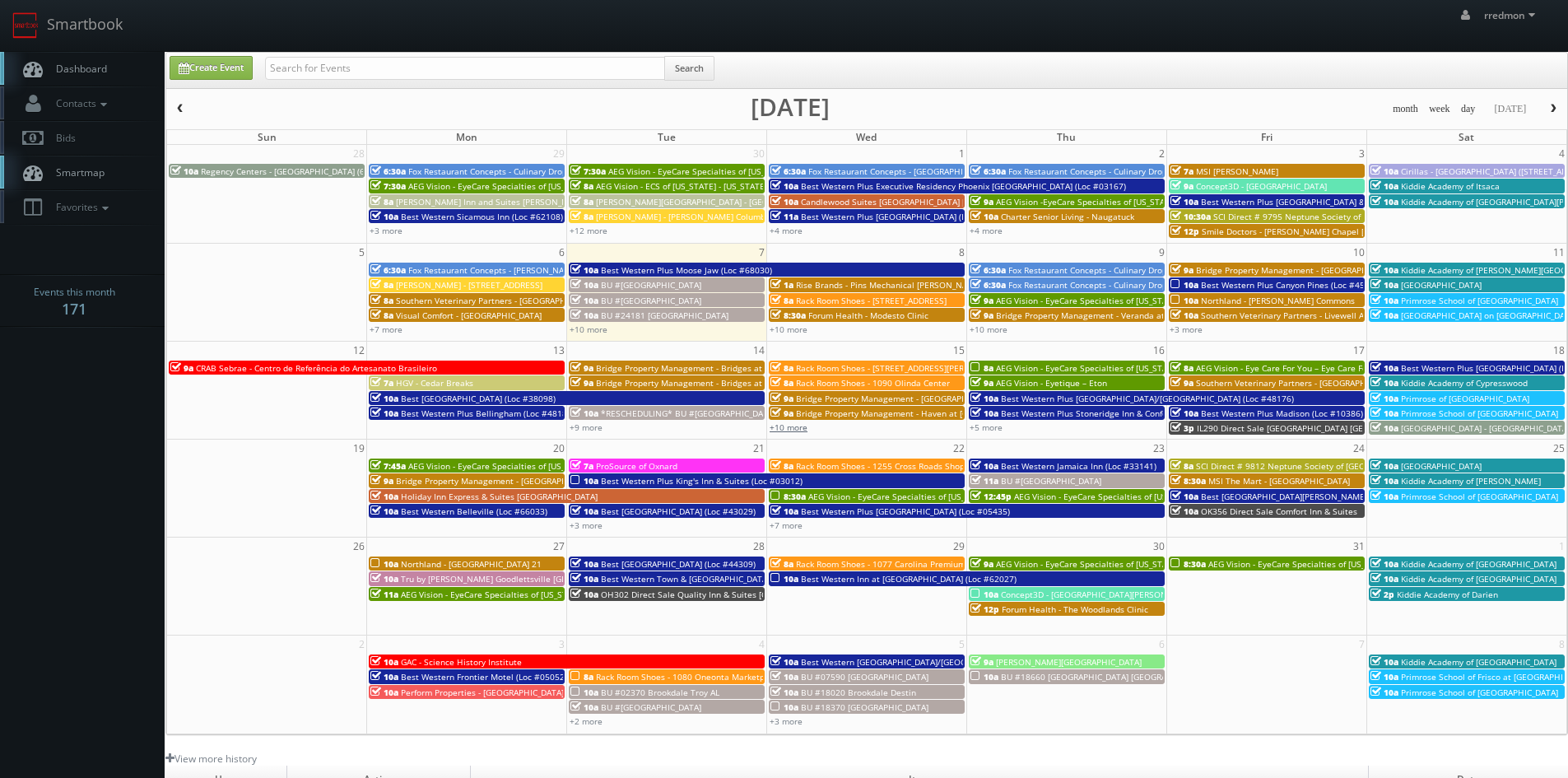
click at [794, 428] on link "+10 more" at bounding box center [788, 428] width 38 height 12
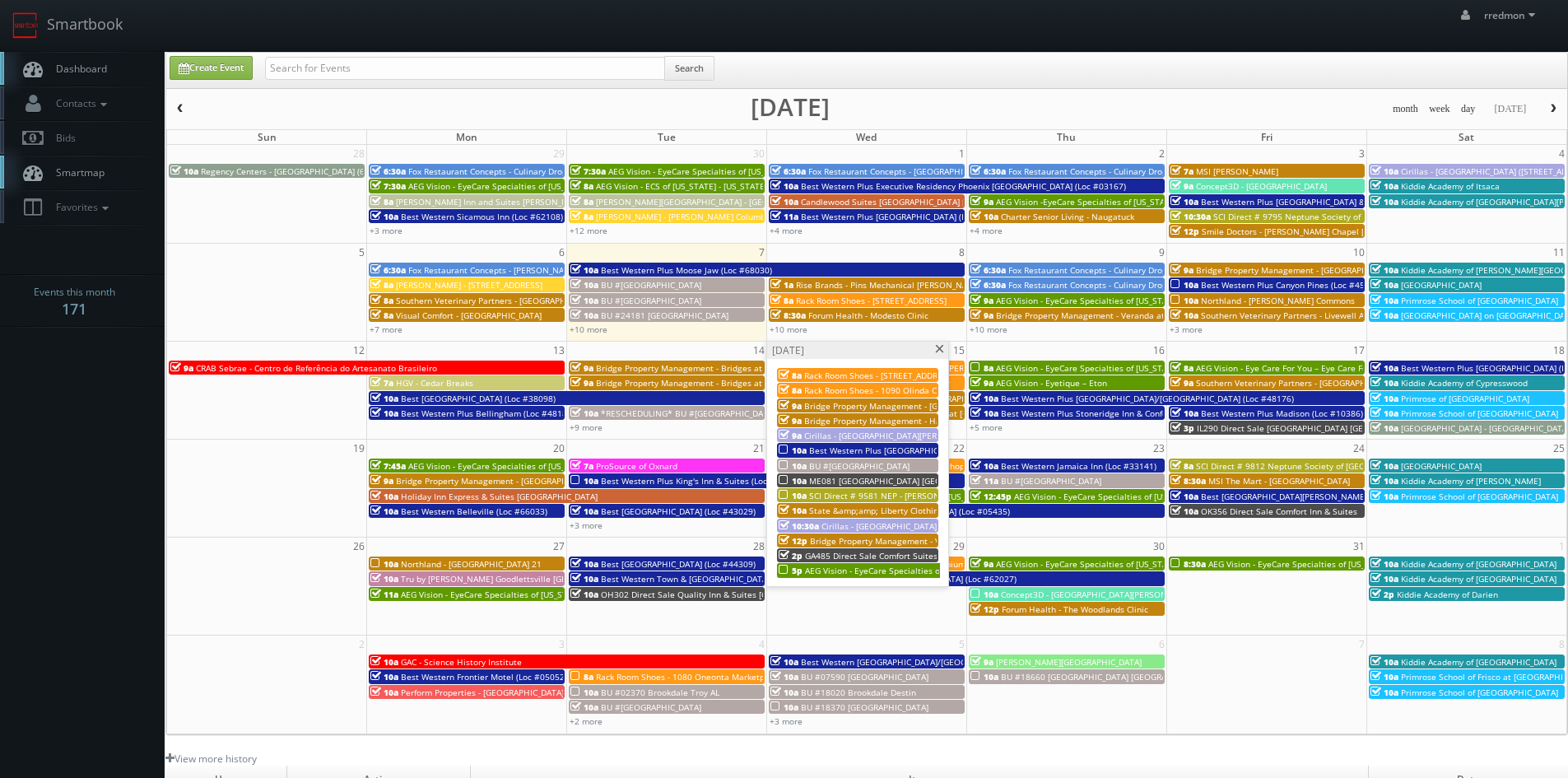
click at [862, 467] on span "BU #24149 Brookdale Charleston Gardens" at bounding box center [859, 466] width 101 height 12
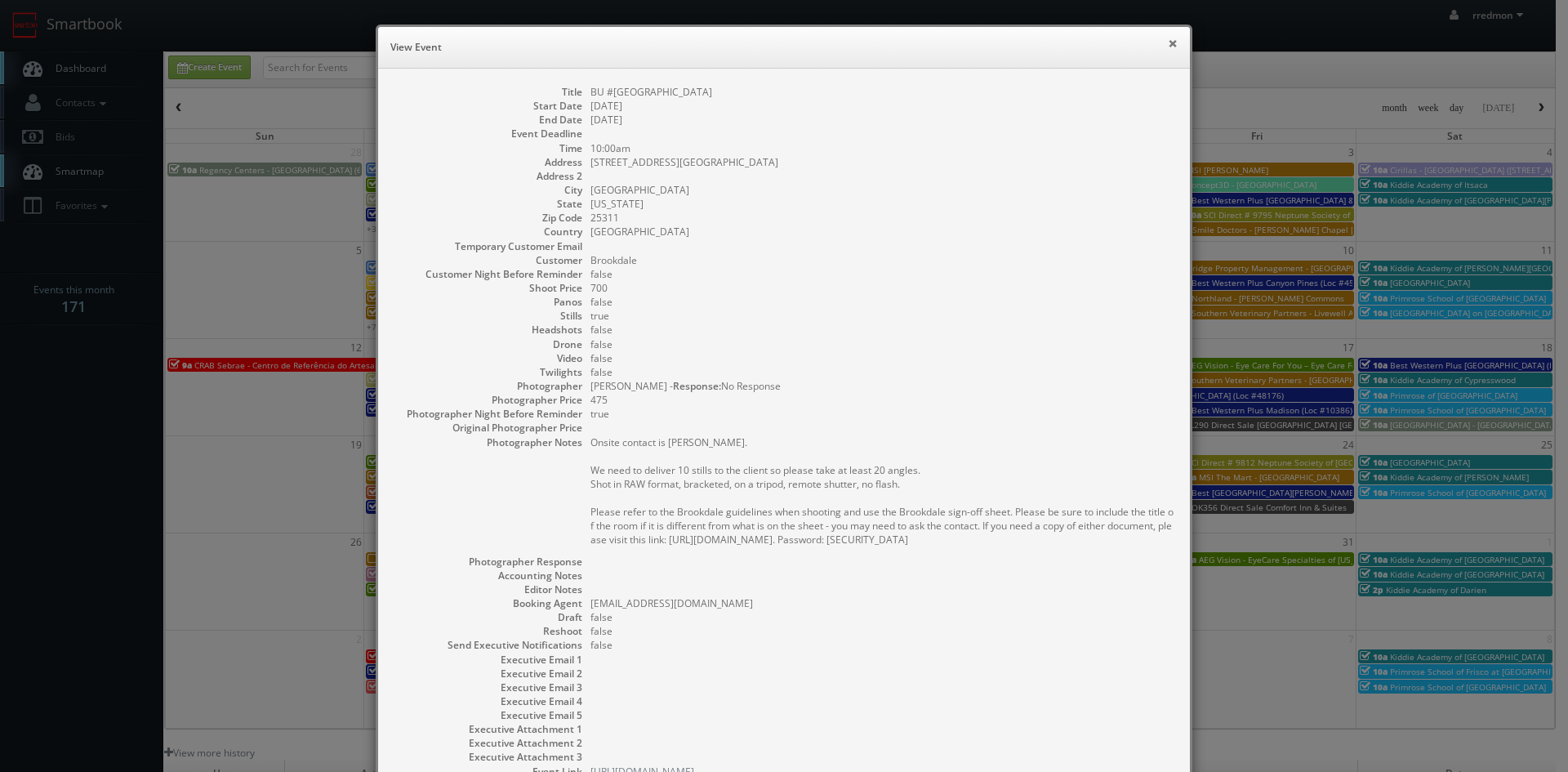
click at [1168, 45] on button "×" at bounding box center [1173, 44] width 10 height 12
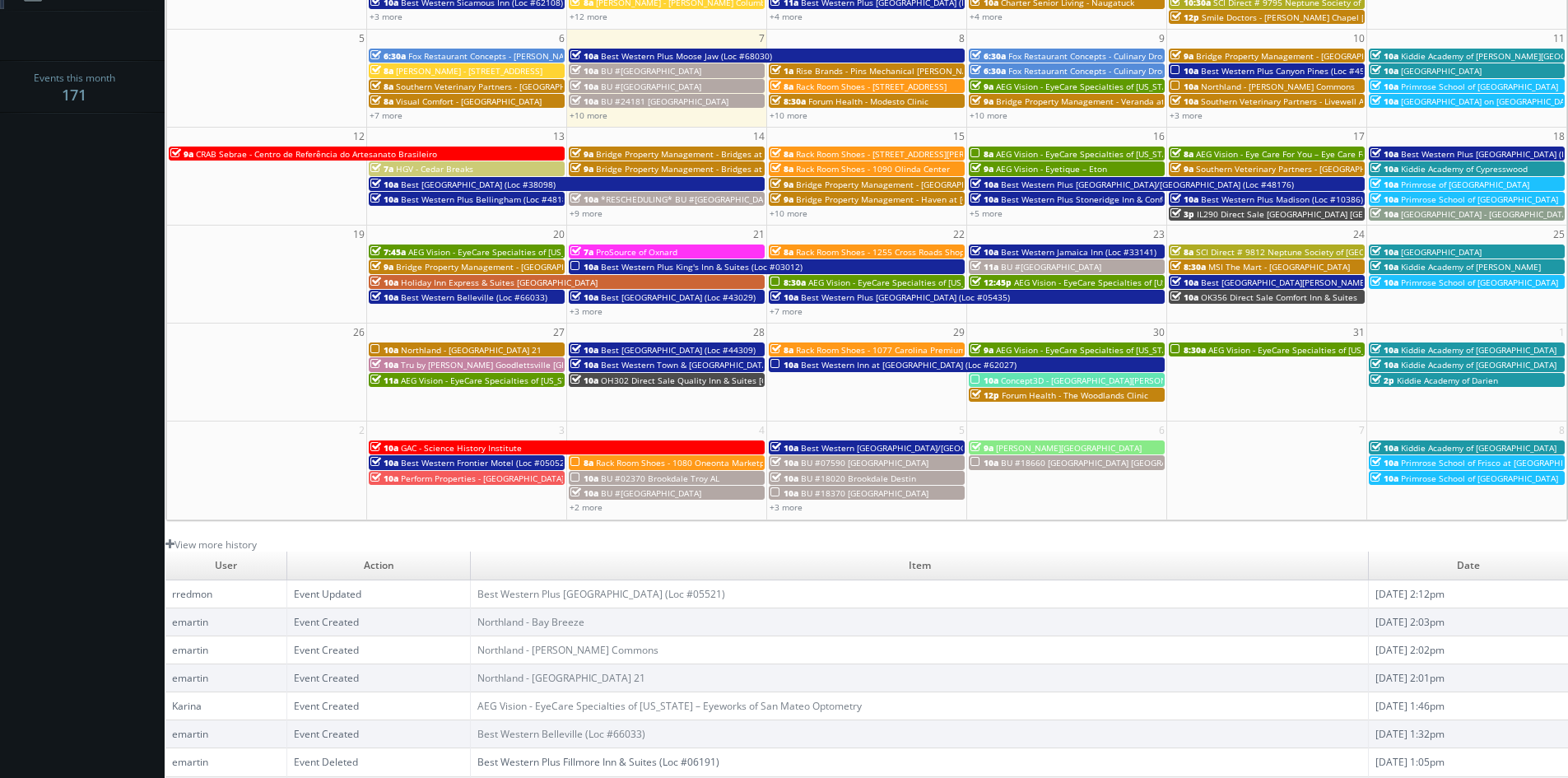
scroll to position [132, 0]
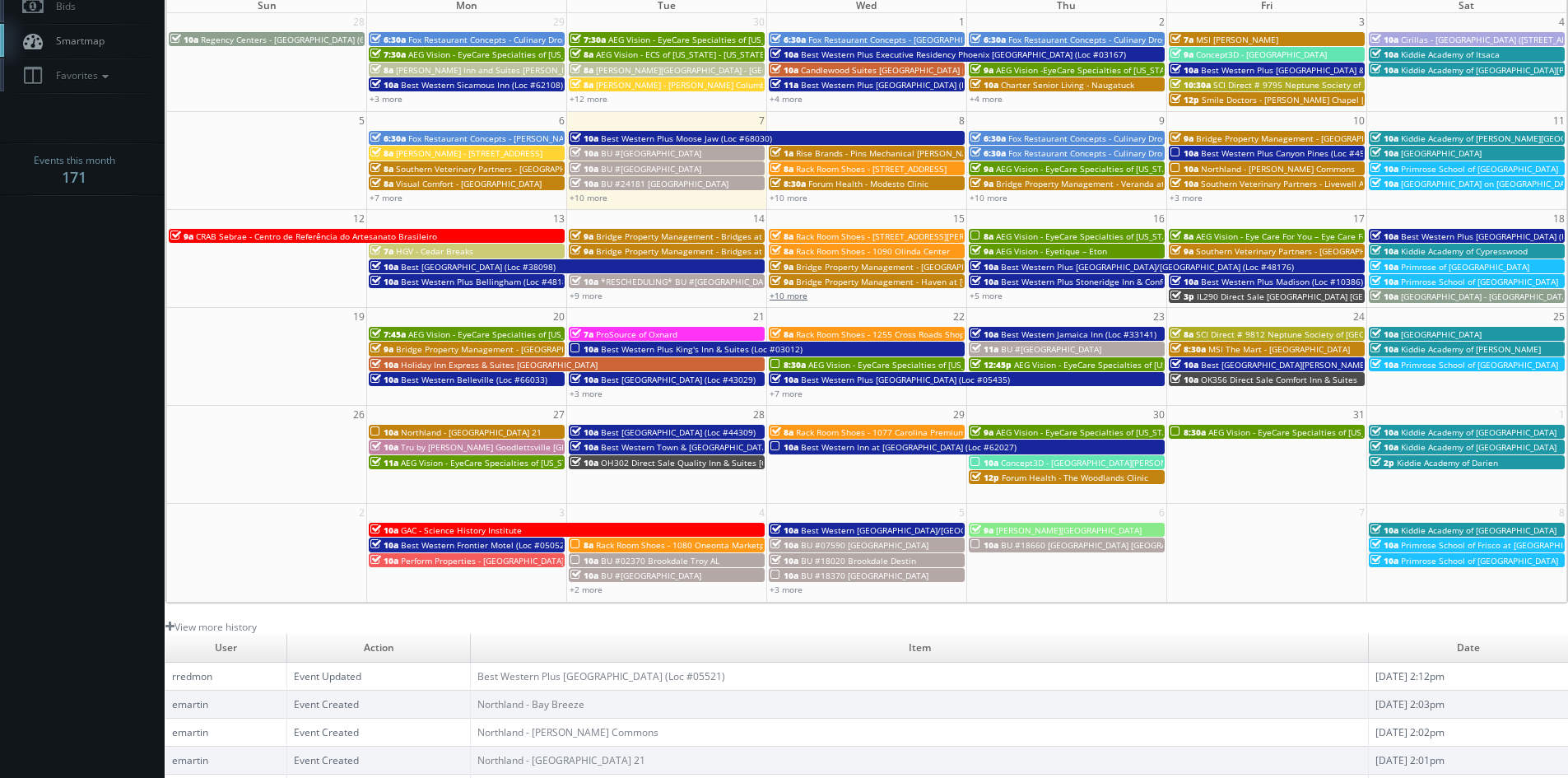
click at [785, 297] on link "+10 more" at bounding box center [788, 296] width 38 height 12
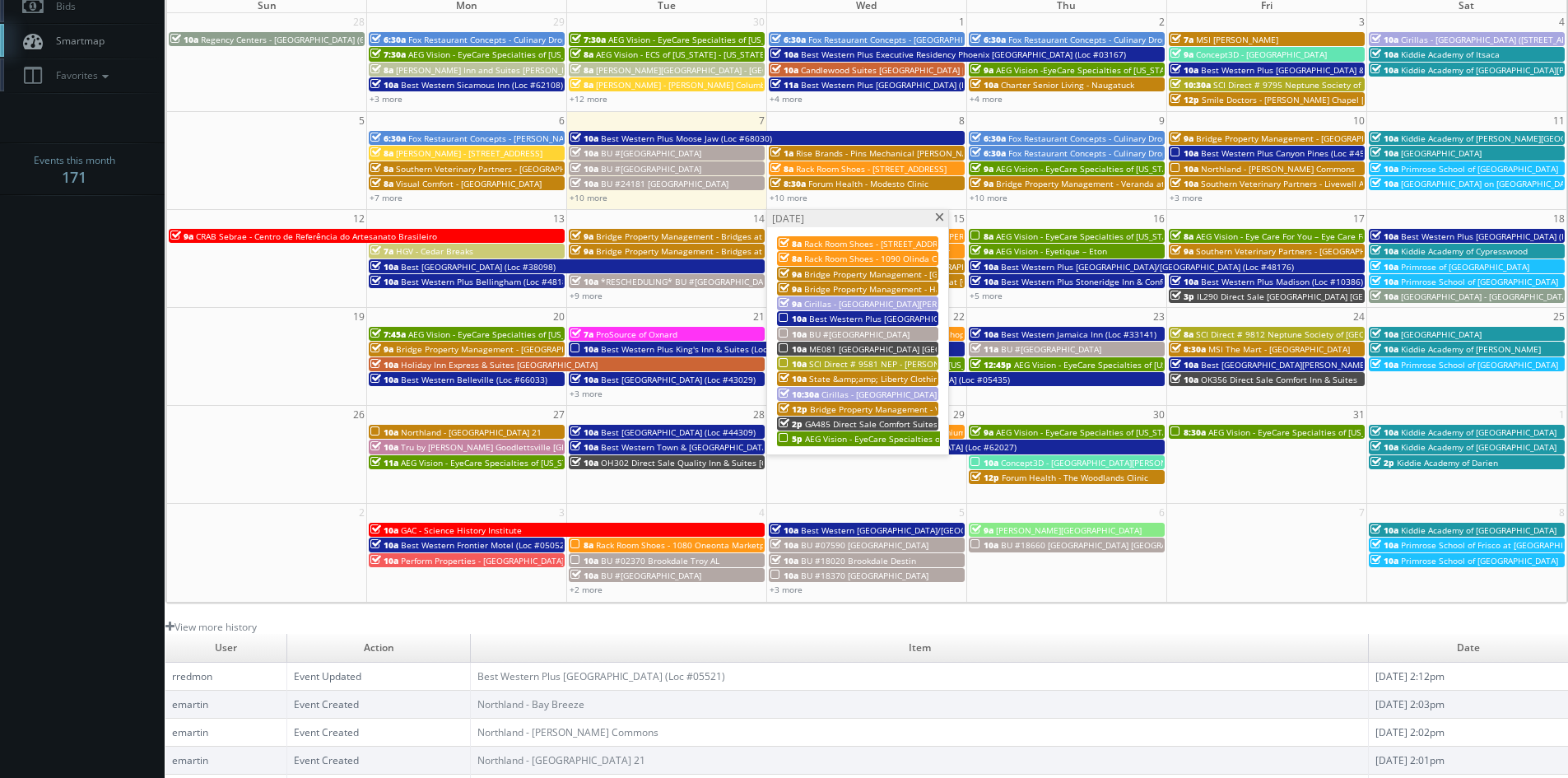
click at [858, 319] on span "Best Western Plus South Coast Inn (Loc #05521)" at bounding box center [914, 319] width 209 height 12
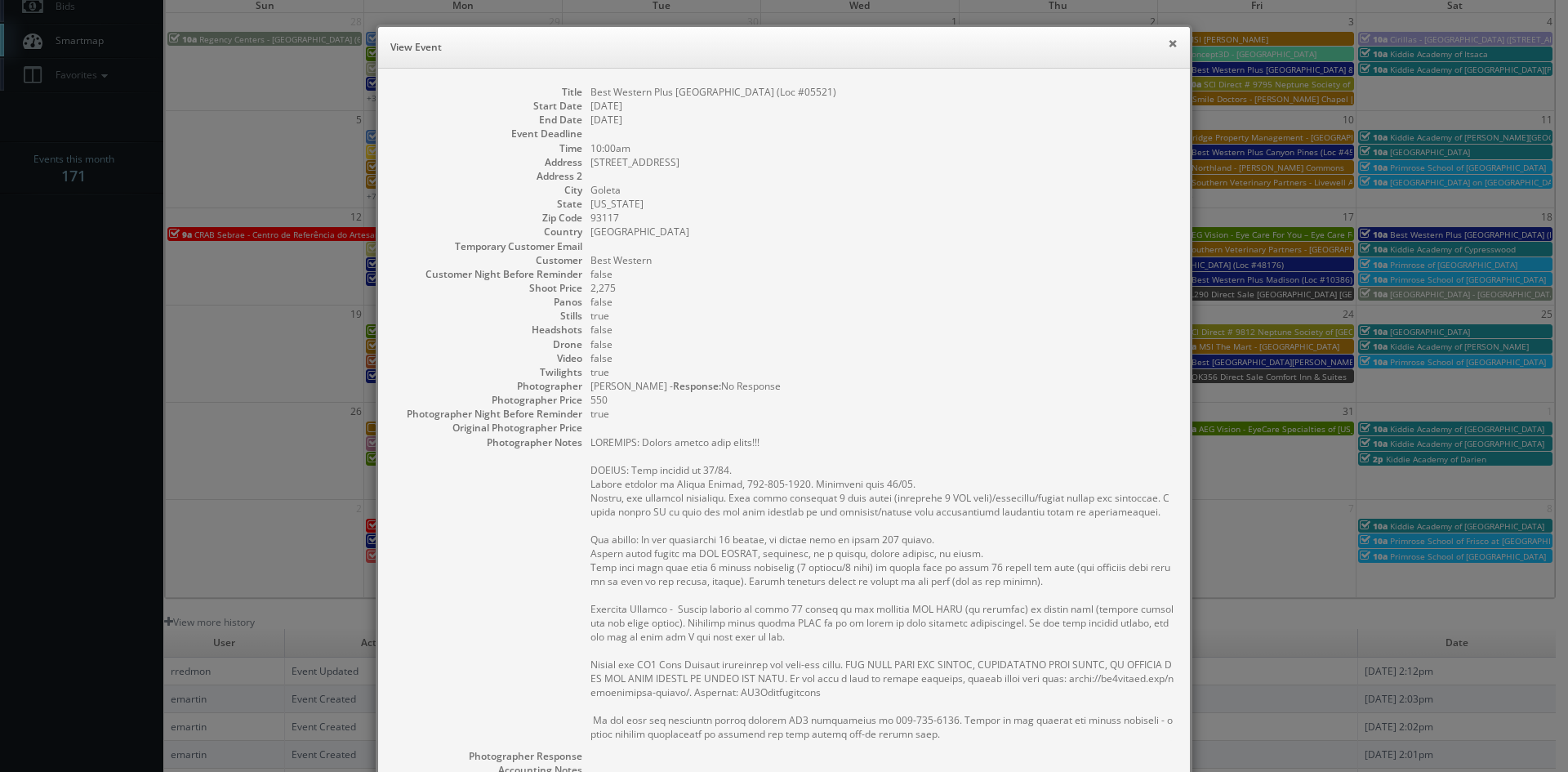
click at [1169, 46] on button "×" at bounding box center [1173, 44] width 10 height 12
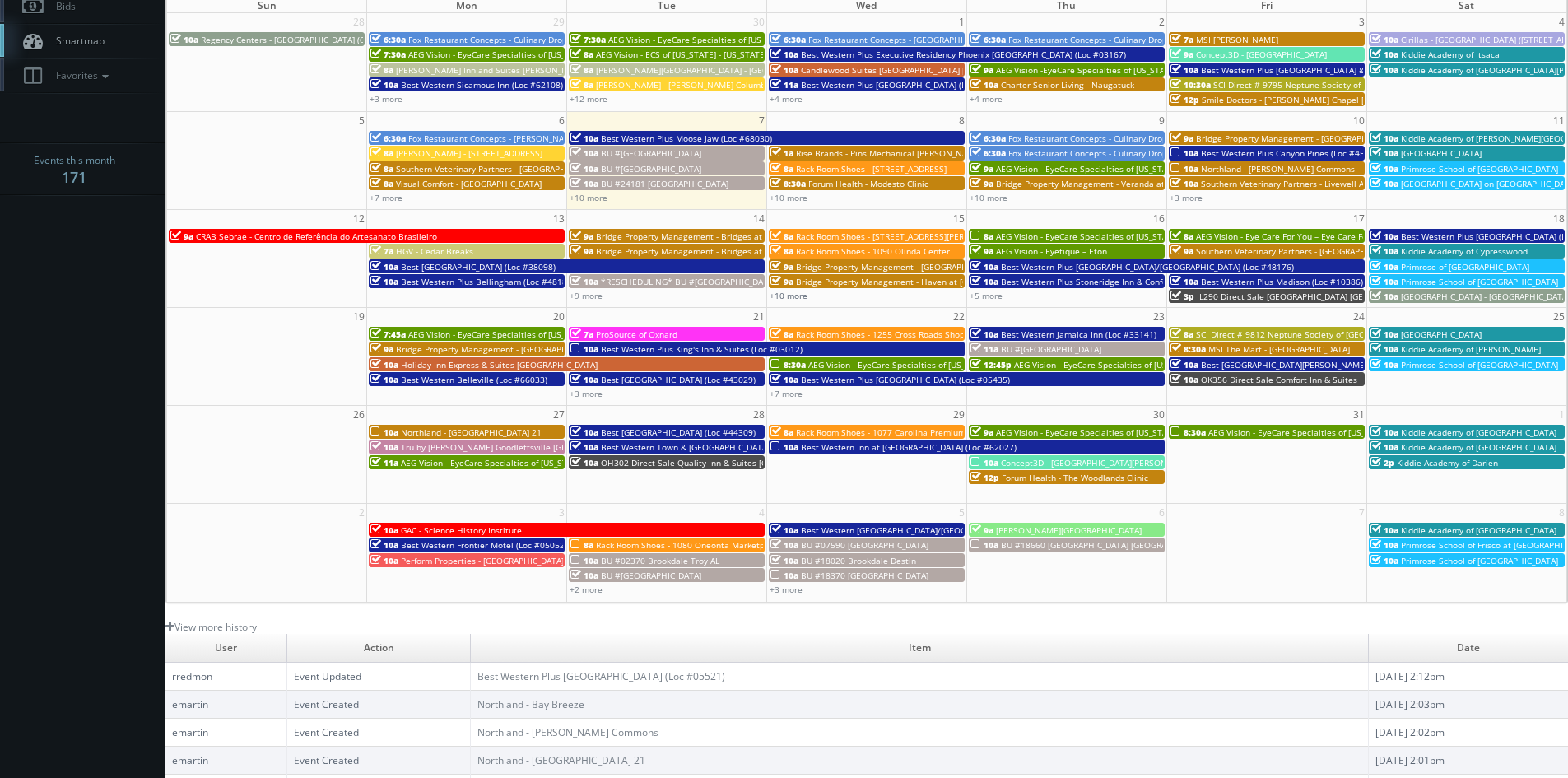
click at [780, 297] on link "+10 more" at bounding box center [788, 296] width 38 height 12
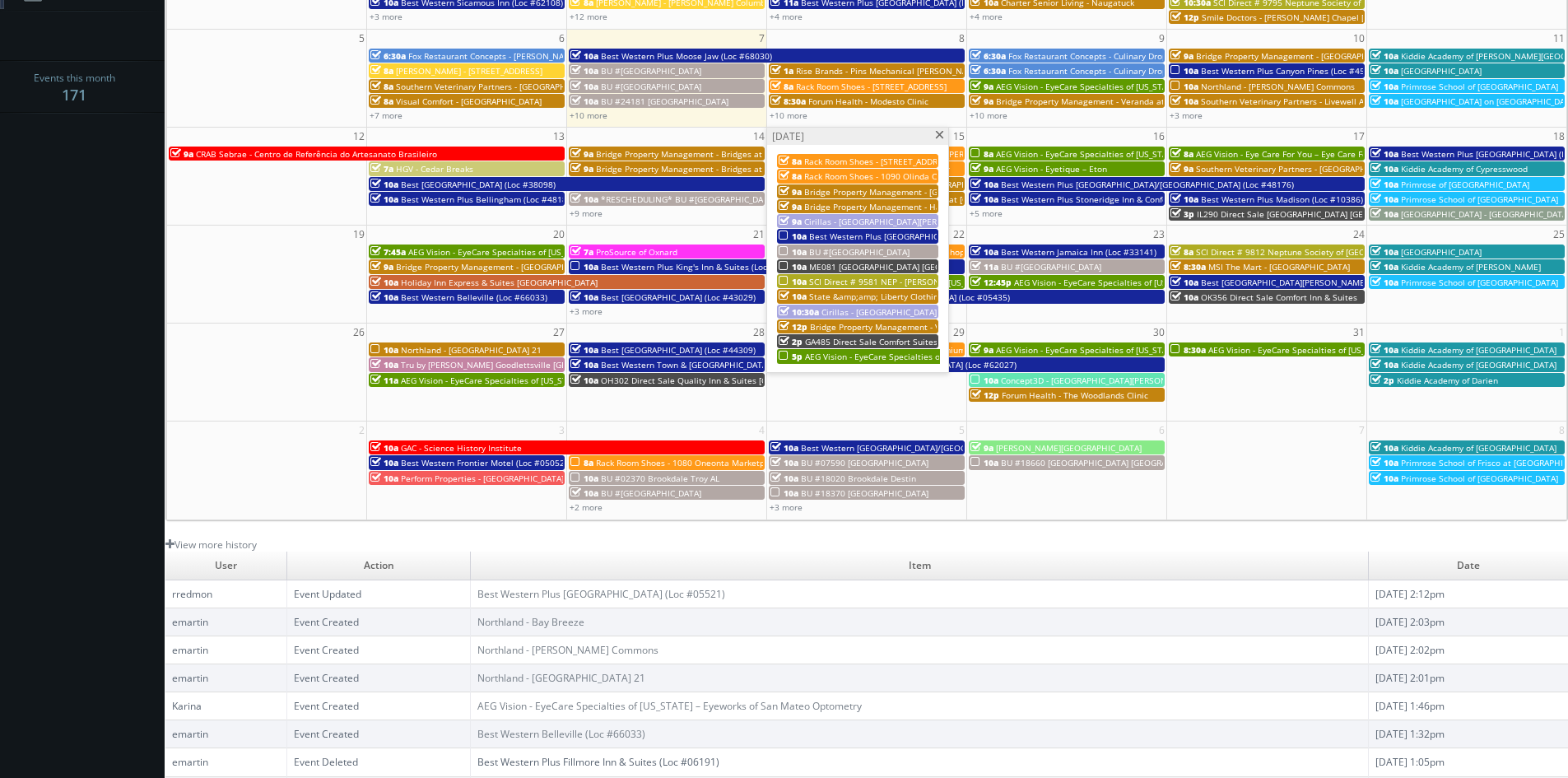
scroll to position [297, 0]
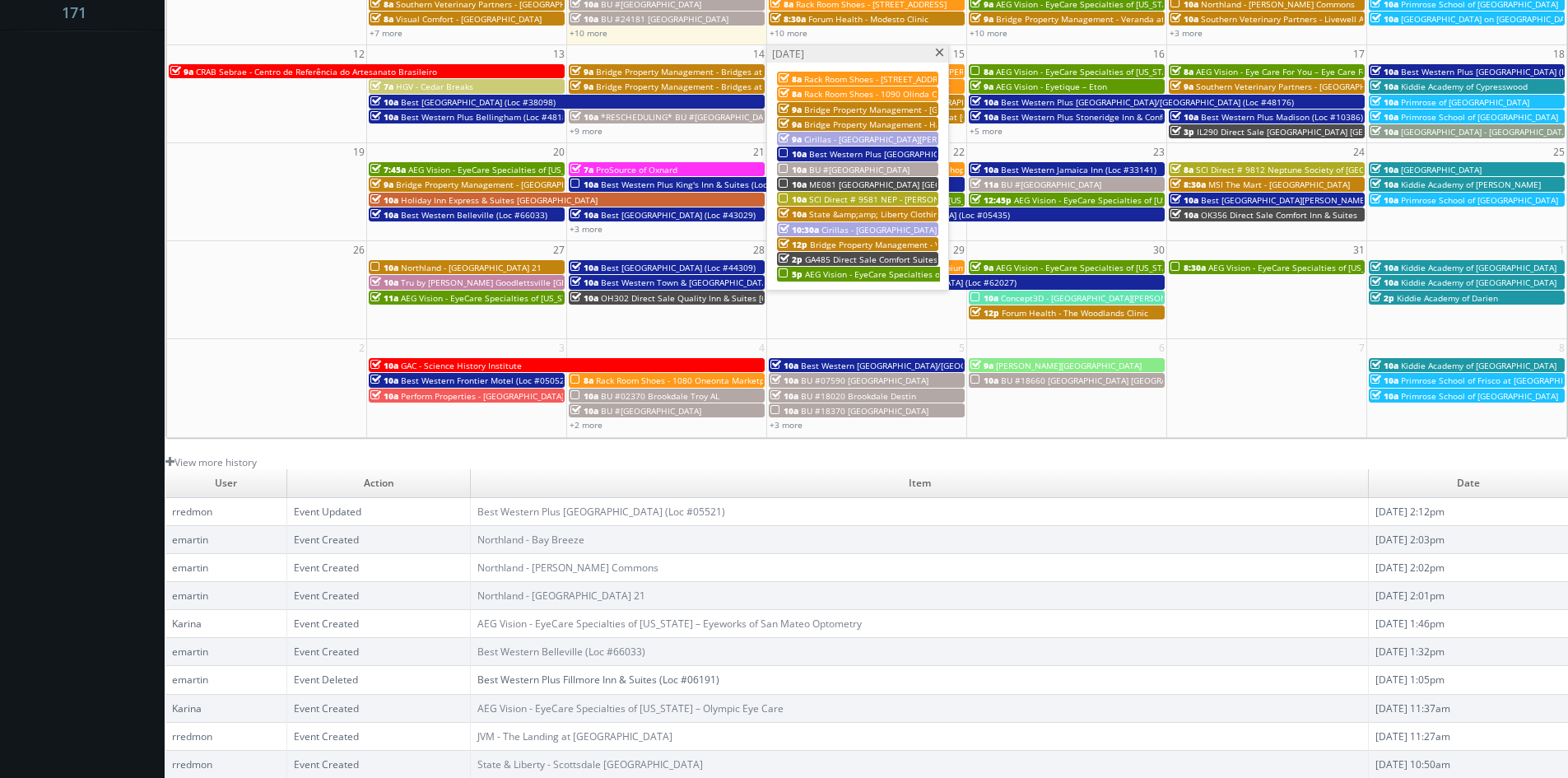
click at [941, 54] on span at bounding box center [940, 53] width 11 height 9
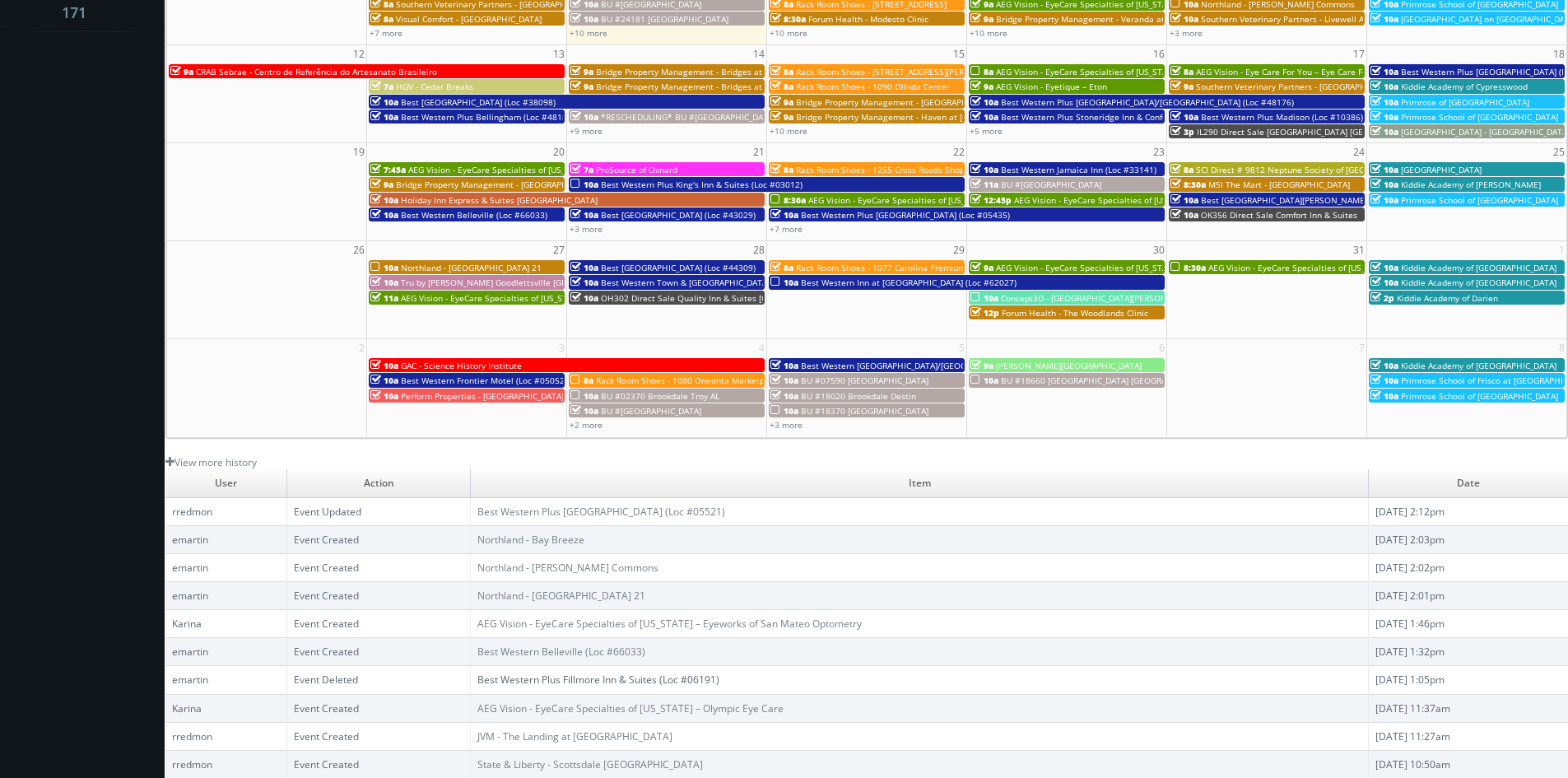
scroll to position [49, 0]
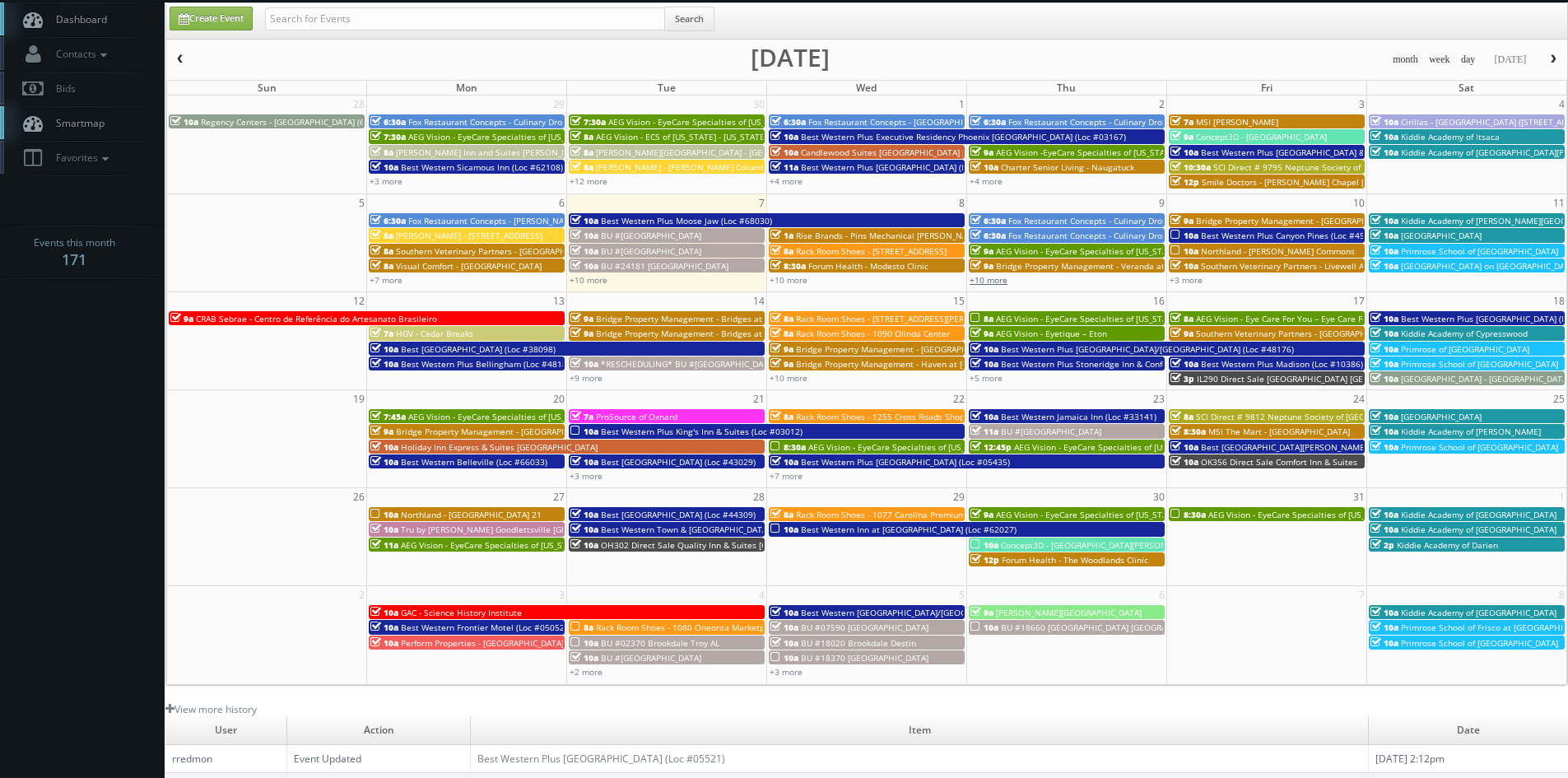
click at [988, 281] on link "+10 more" at bounding box center [989, 280] width 38 height 12
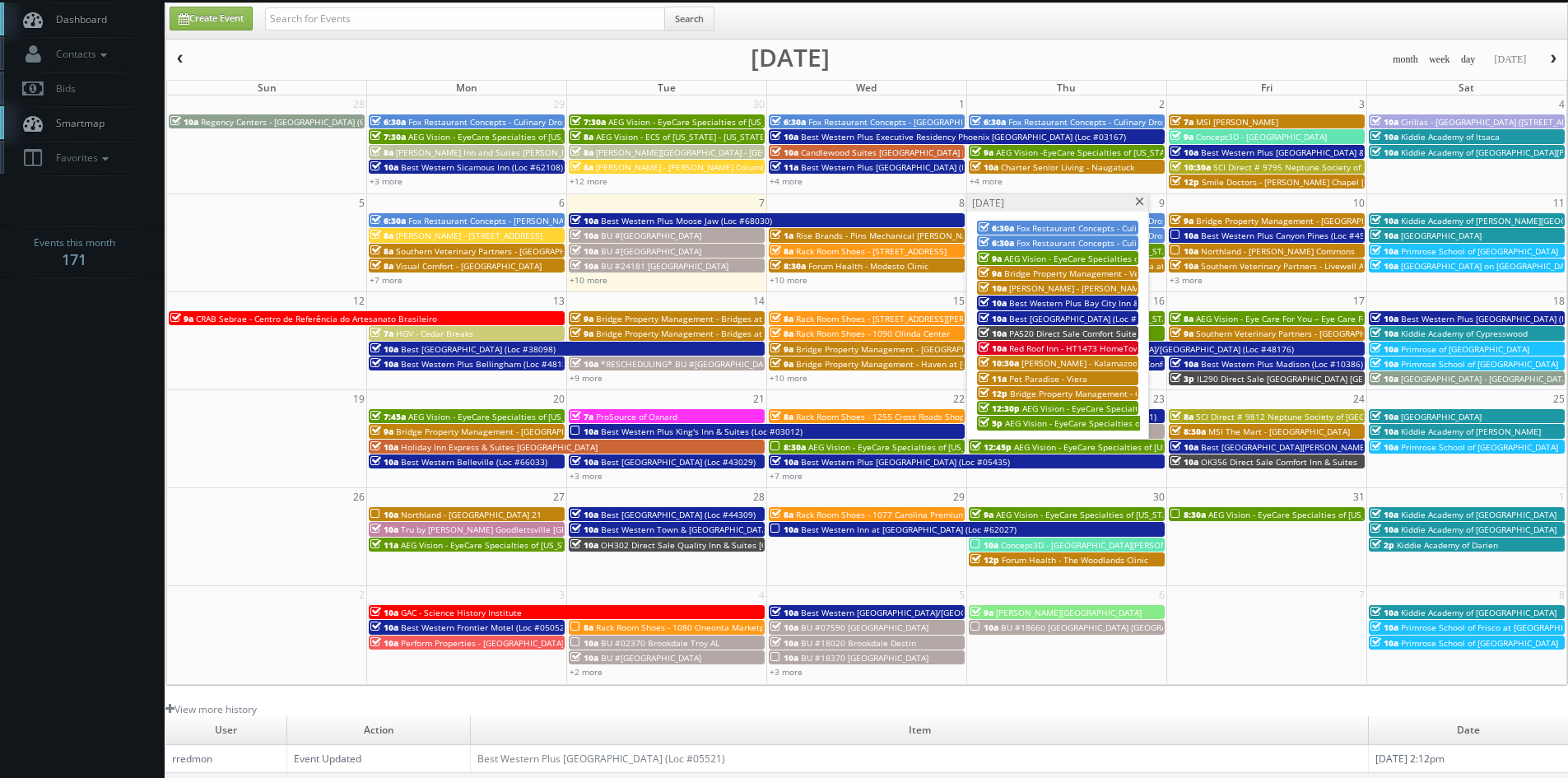
click at [1138, 201] on span at bounding box center [1139, 202] width 11 height 9
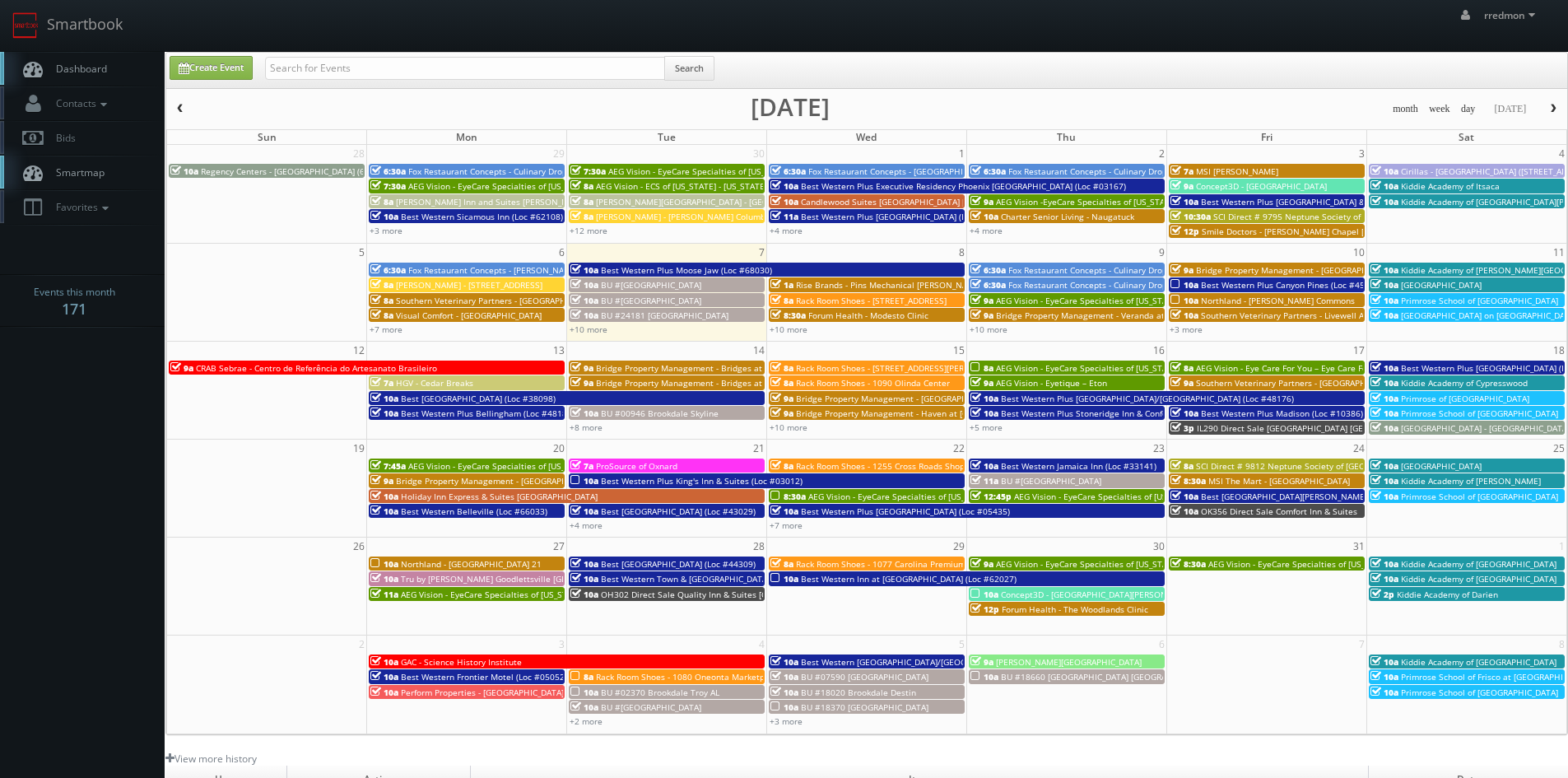
scroll to position [49, 0]
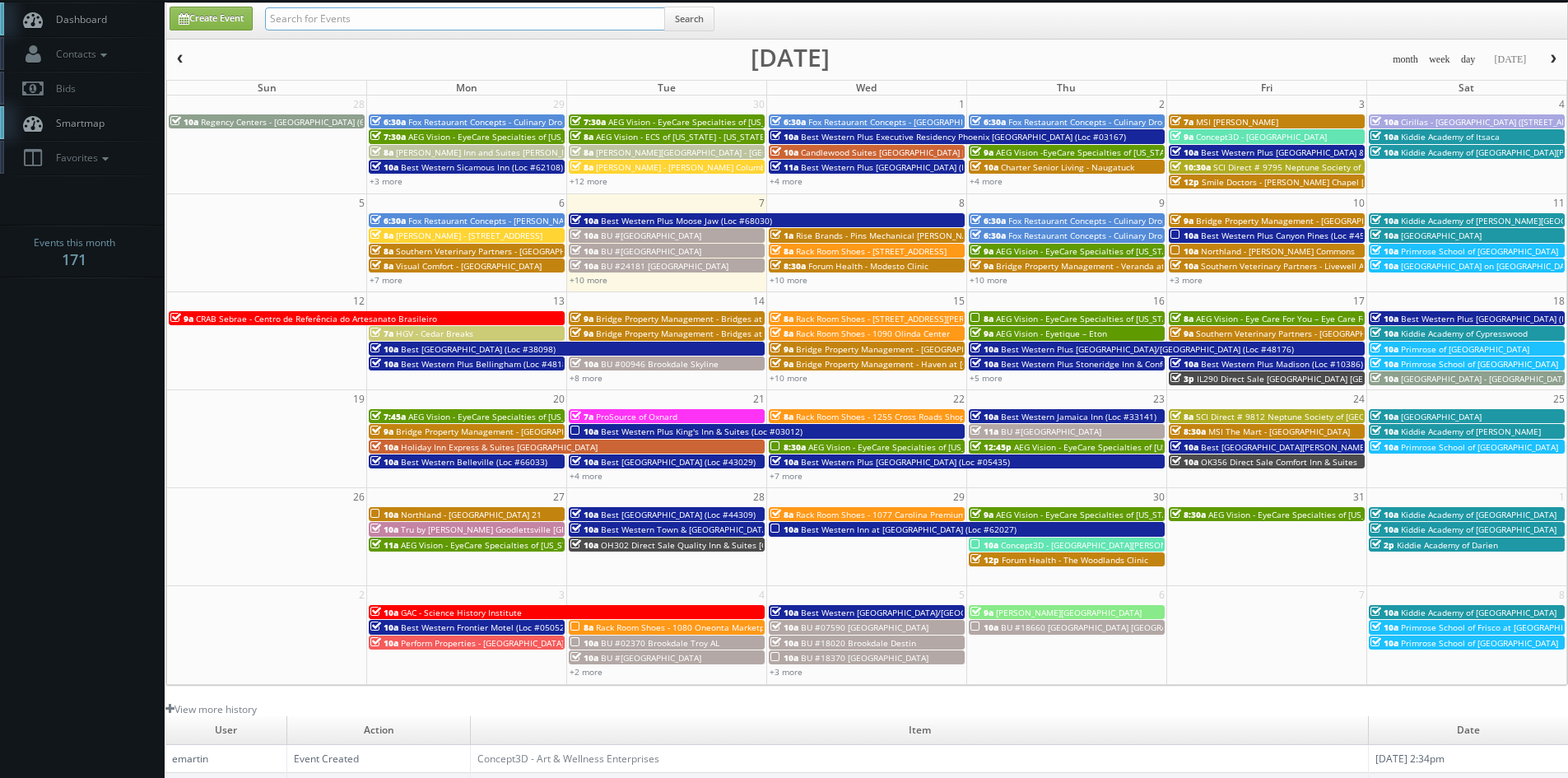
click at [516, 20] on input "text" at bounding box center [465, 20] width 400 height 23
type input "jody mendelson"
